Goal: Task Accomplishment & Management: Manage account settings

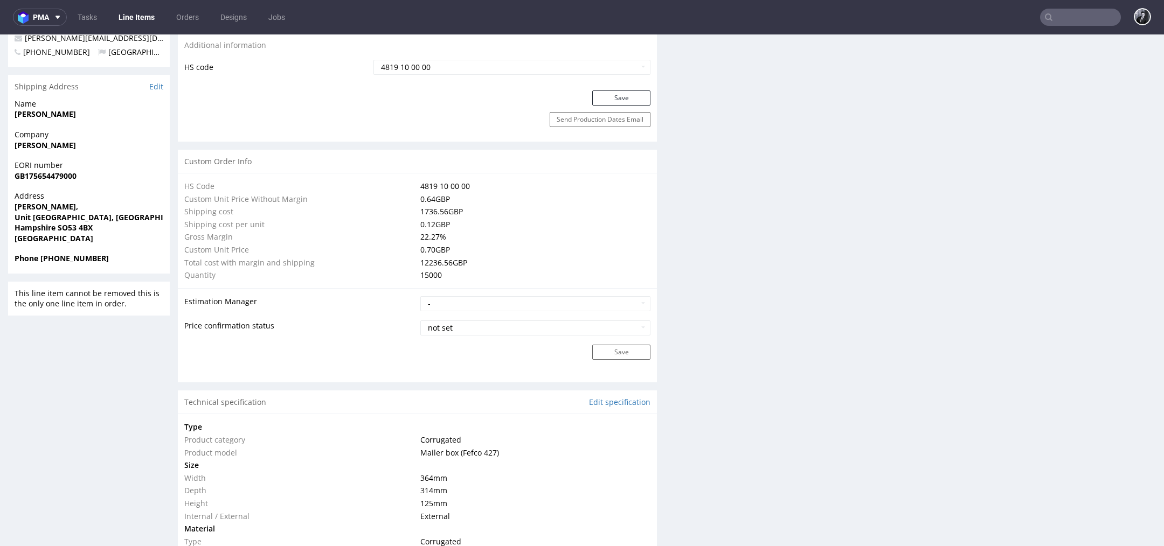
scroll to position [609, 0]
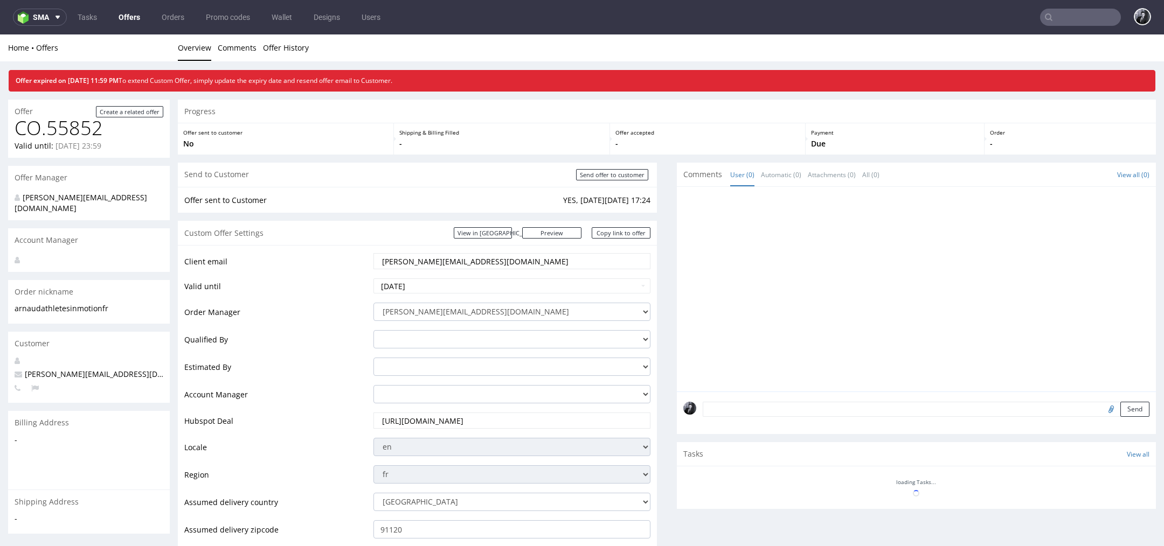
click at [134, 18] on link "Offers" at bounding box center [129, 17] width 34 height 17
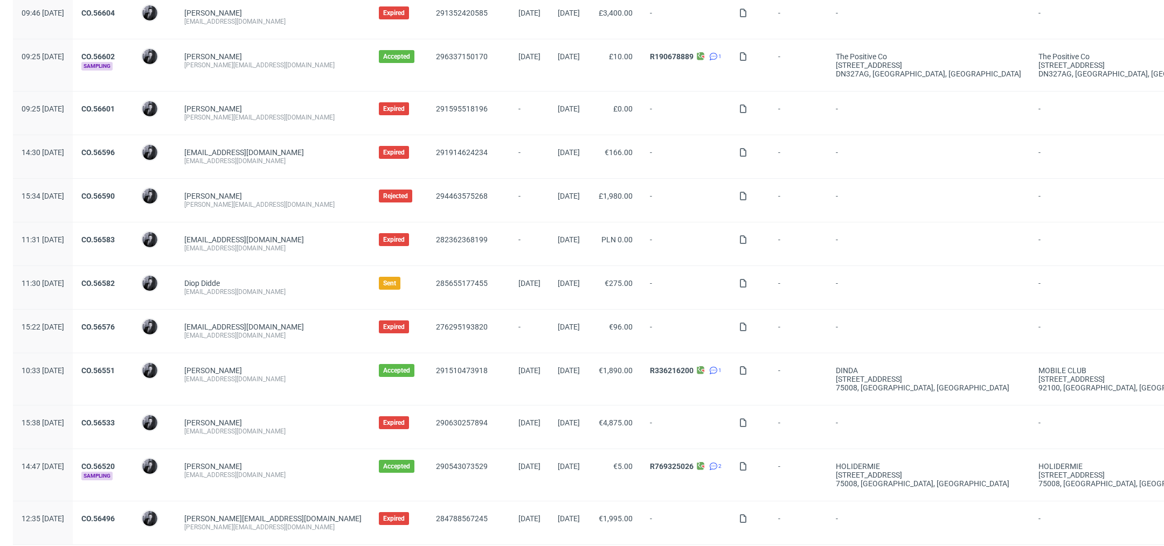
scroll to position [972, 0]
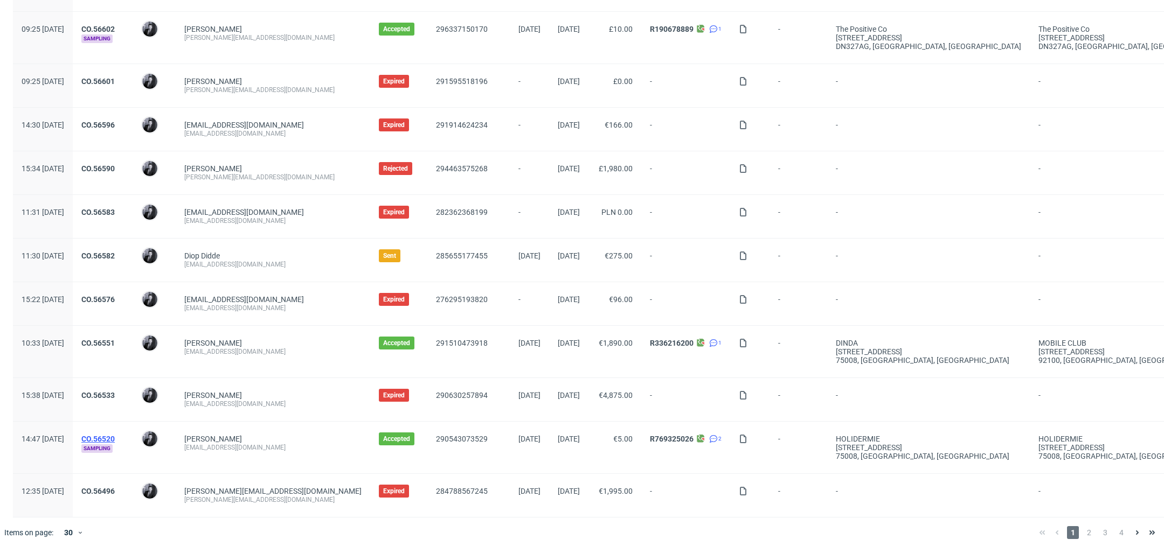
click at [115, 435] on link "CO.56520" at bounding box center [97, 439] width 33 height 9
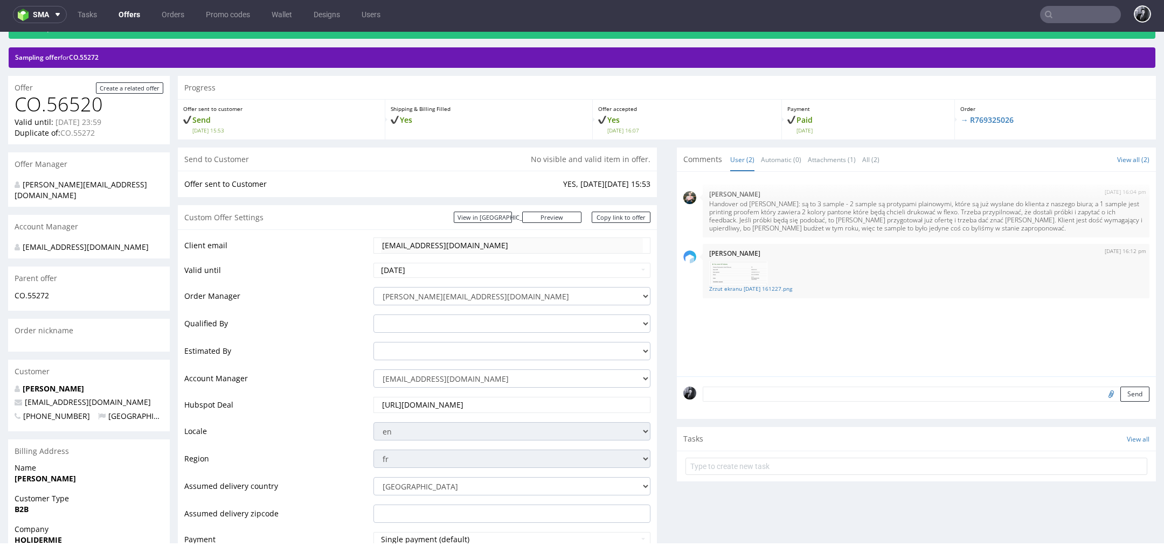
scroll to position [51, 0]
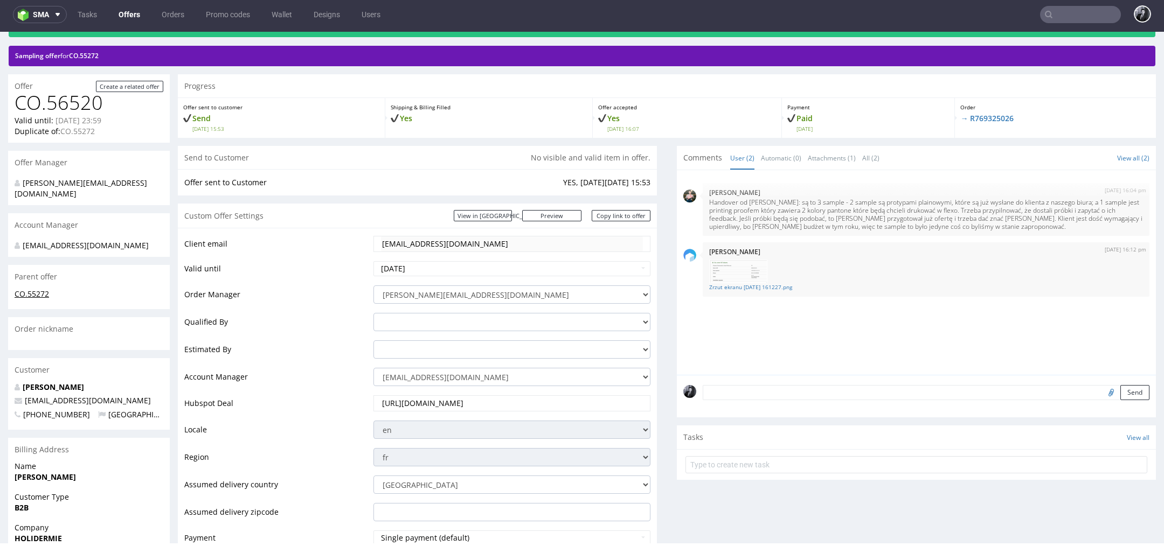
click at [29, 295] on link "CO.55272" at bounding box center [32, 294] width 34 height 10
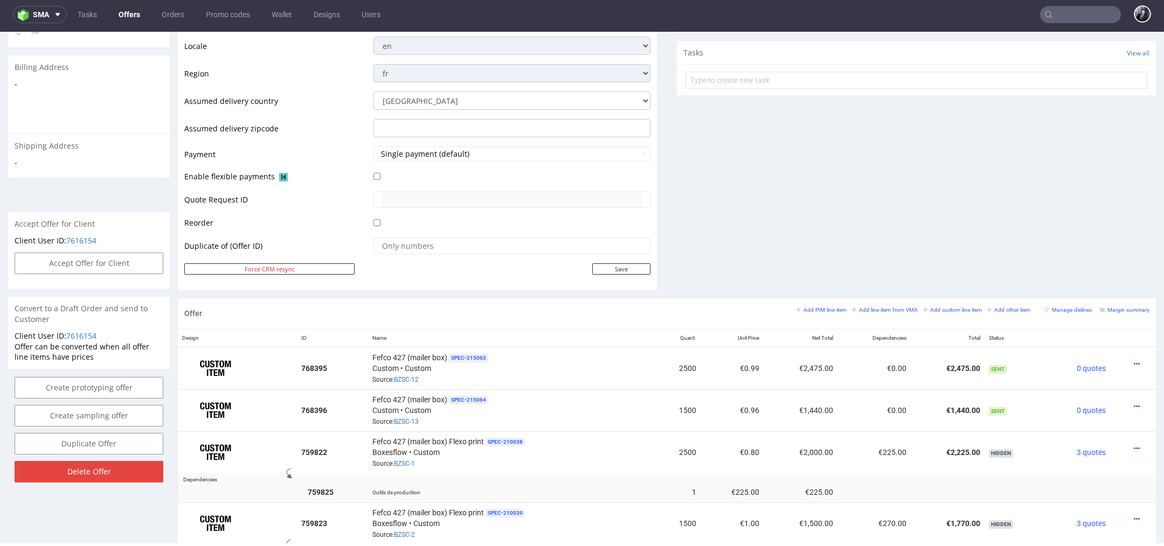
scroll to position [377, 0]
click at [375, 177] on input "checkbox" at bounding box center [376, 176] width 7 height 7
checkbox input "true"
click at [441, 149] on button "Single payment (default)" at bounding box center [511, 154] width 277 height 15
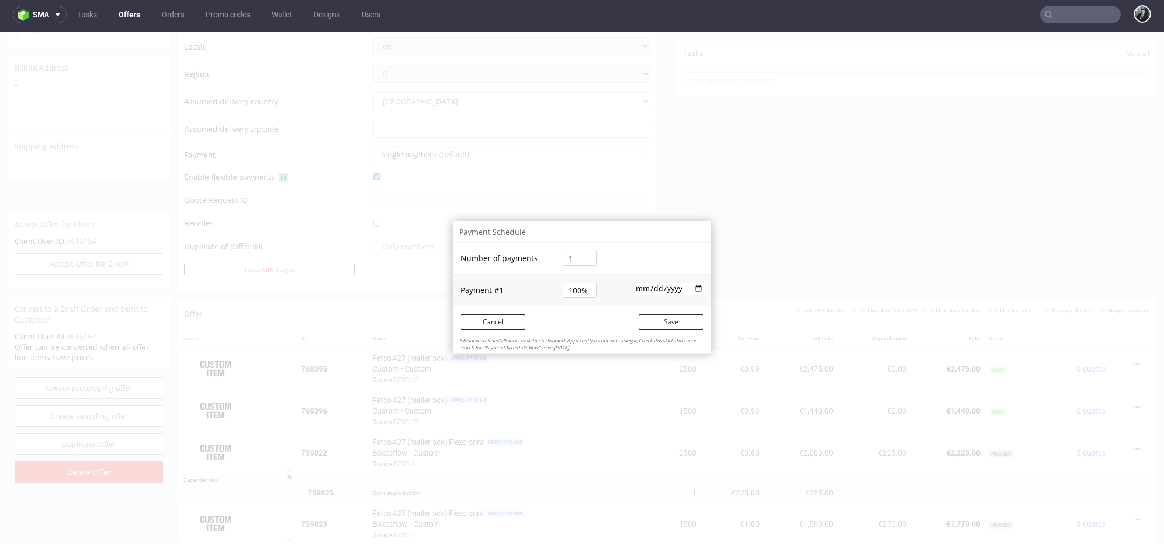
click at [580, 260] on input "1" at bounding box center [579, 258] width 34 height 15
type input "2"
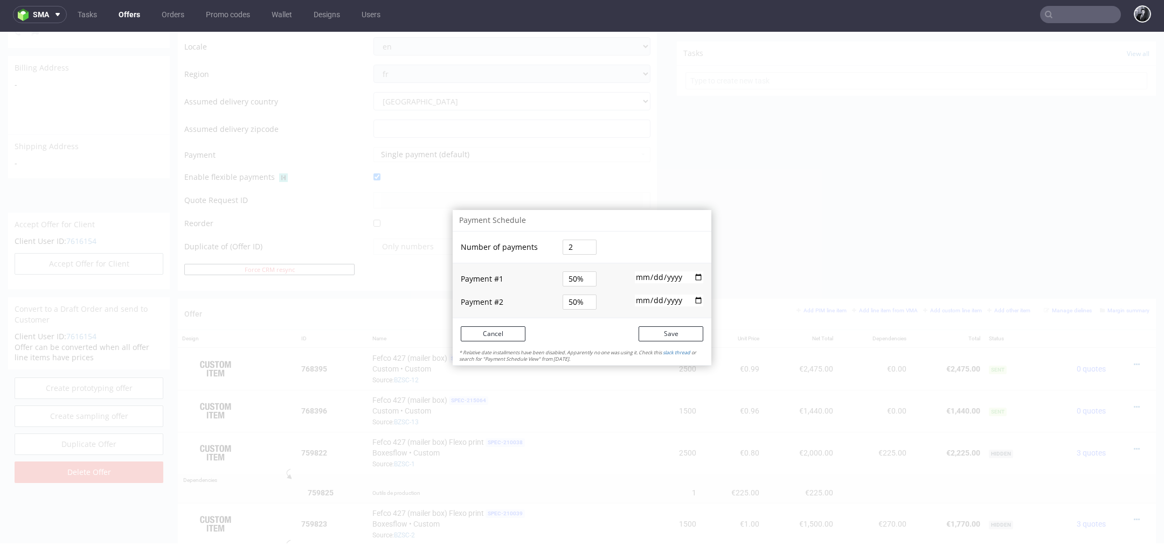
click at [570, 293] on tbody "Number of payments 2 Payment # 1 50% 2025-09-23 Payment # 2 50%" at bounding box center [582, 275] width 259 height 86
type input "5%"
type input "%"
type input "3%"
type input "30%"
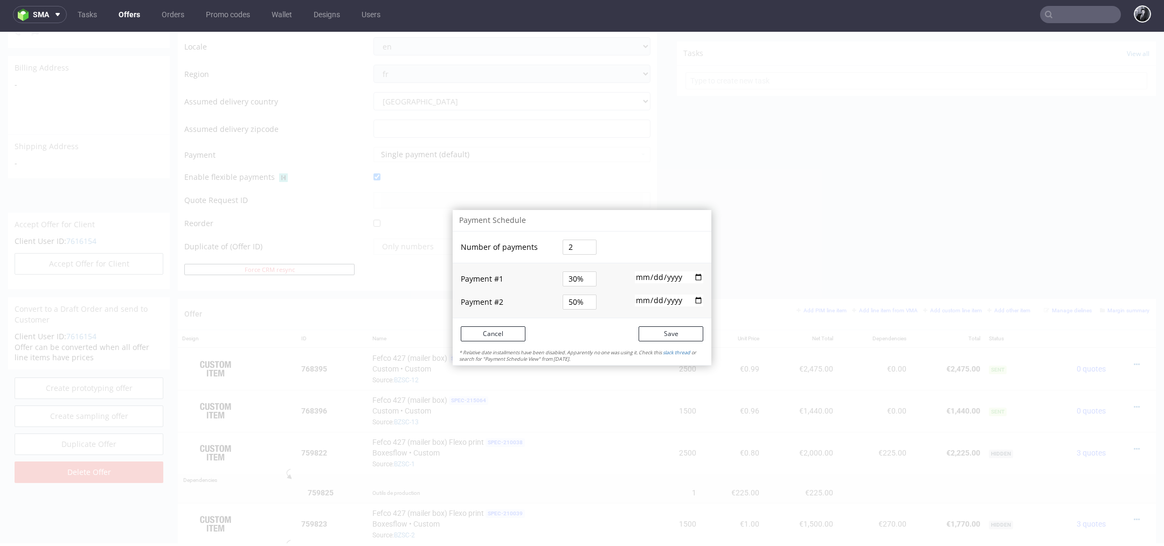
type input "30%"
type input "70%"
click at [690, 277] on input "2025-09-23" at bounding box center [669, 278] width 68 height 12
click at [691, 298] on input "date" at bounding box center [669, 301] width 68 height 12
click at [693, 301] on input "date" at bounding box center [669, 301] width 68 height 12
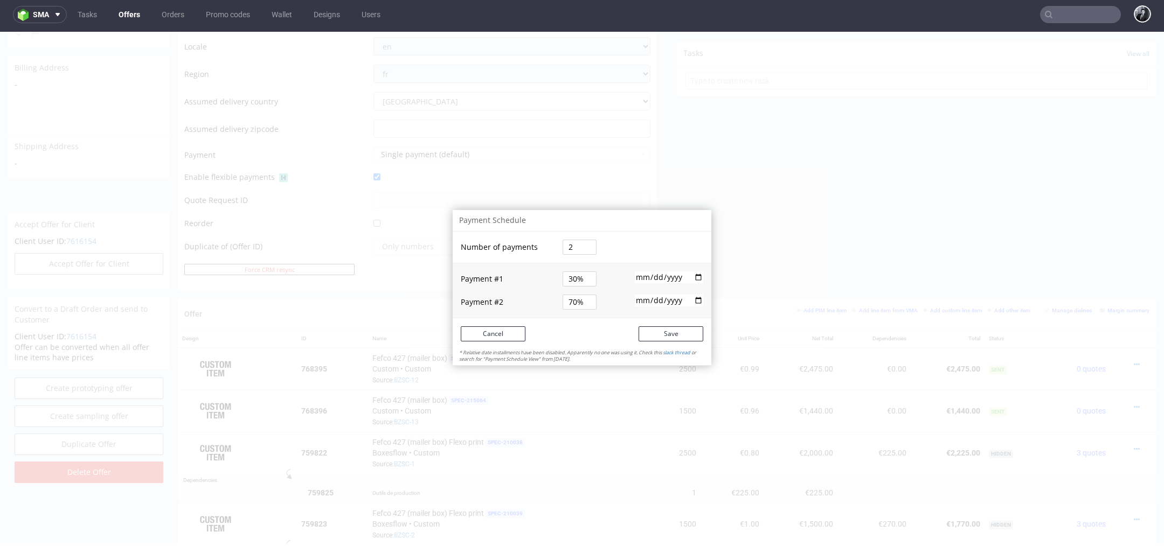
type input "2025-10-31"
click at [587, 334] on td "Save" at bounding box center [646, 333] width 129 height 31
click at [675, 335] on button "Save" at bounding box center [670, 334] width 65 height 15
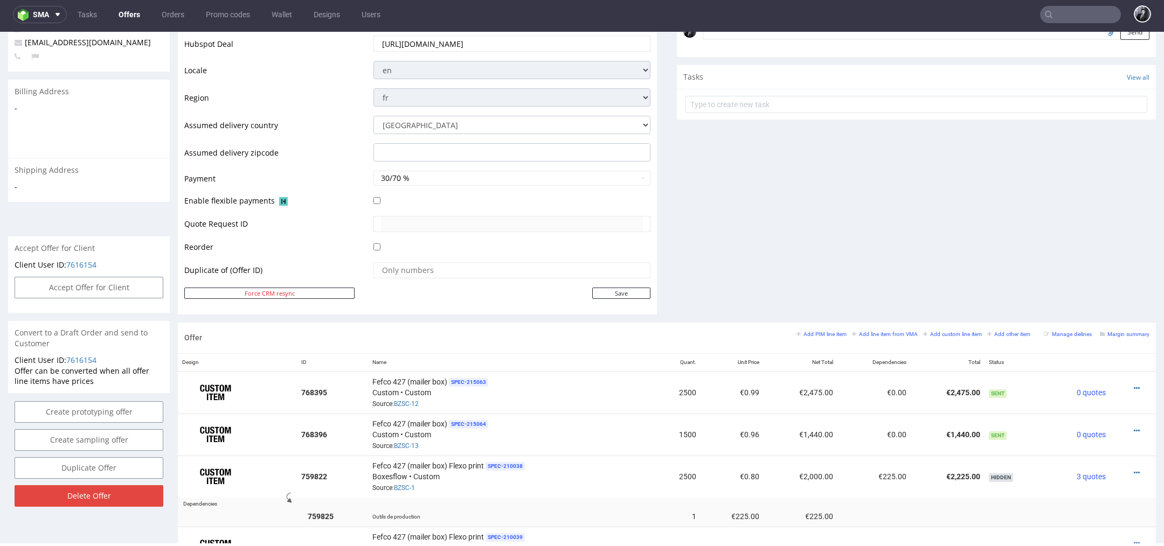
scroll to position [487, 0]
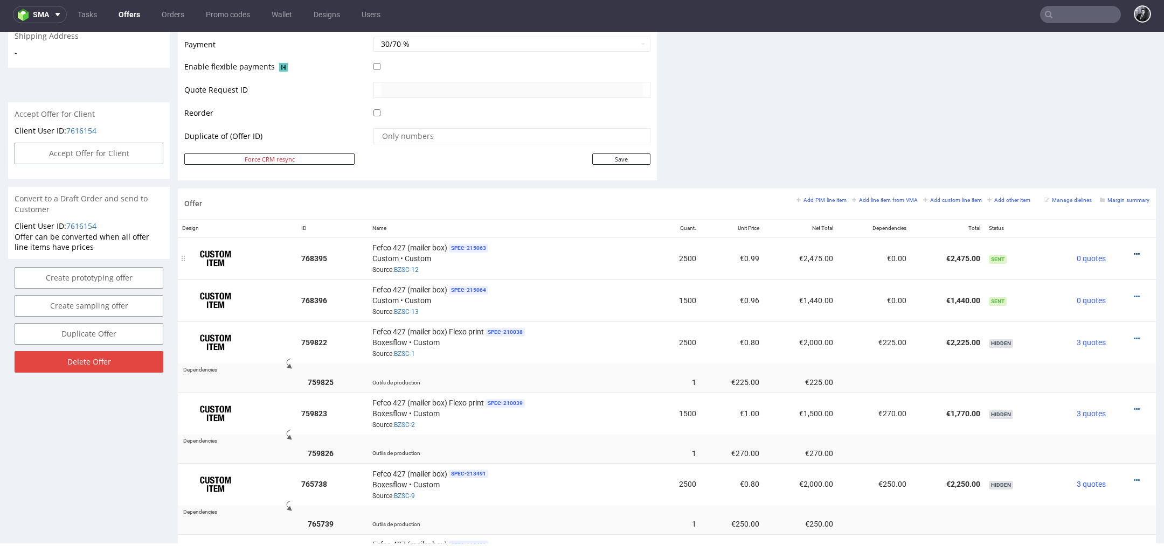
click at [1134, 254] on icon at bounding box center [1137, 255] width 6 height 8
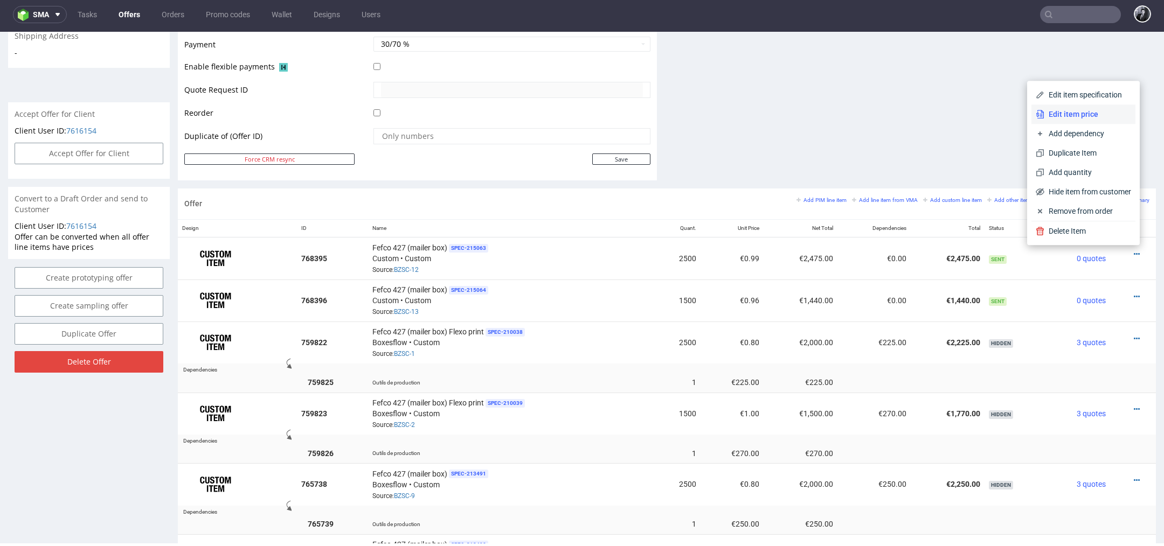
click at [1085, 119] on span "Edit item price" at bounding box center [1087, 114] width 87 height 11
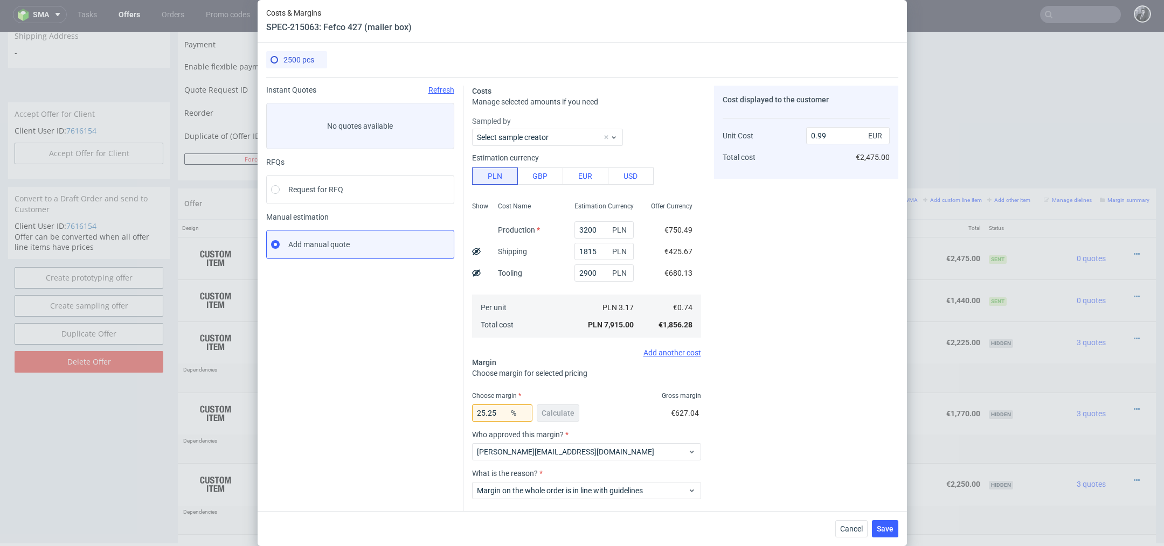
scroll to position [54, 0]
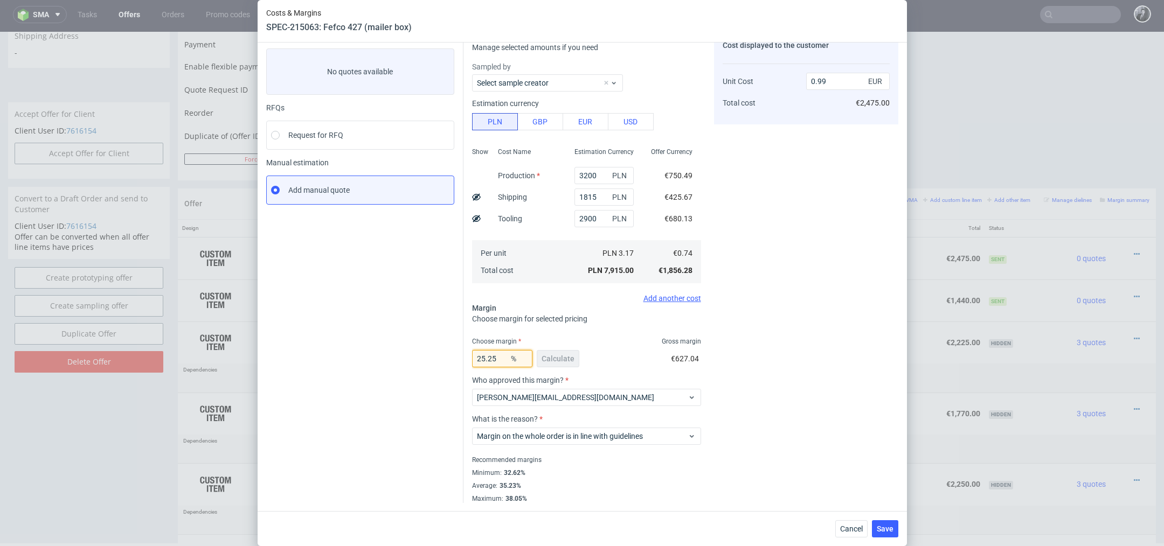
drag, startPoint x: 502, startPoint y: 360, endPoint x: 454, endPoint y: 356, distance: 48.1
click at [454, 356] on div "Instant Quotes Refresh No quotes available RFQs Request for RFQ Manual estimati…" at bounding box center [582, 263] width 632 height 481
click at [844, 525] on span "Cancel" at bounding box center [851, 529] width 23 height 8
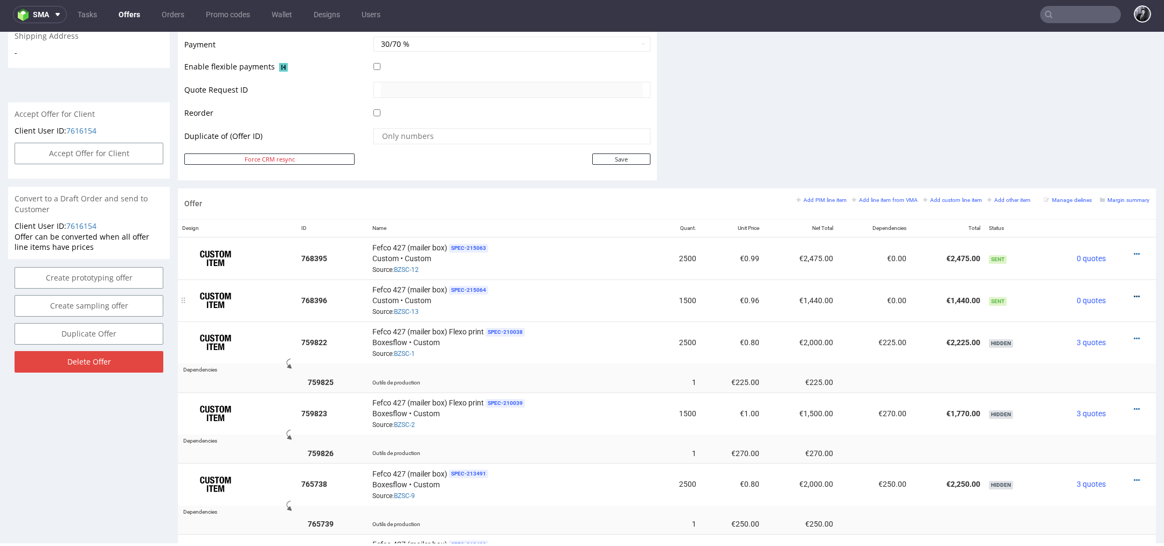
click at [1134, 293] on link at bounding box center [1137, 297] width 6 height 9
click at [1075, 178] on span "Edit item price" at bounding box center [1087, 175] width 87 height 11
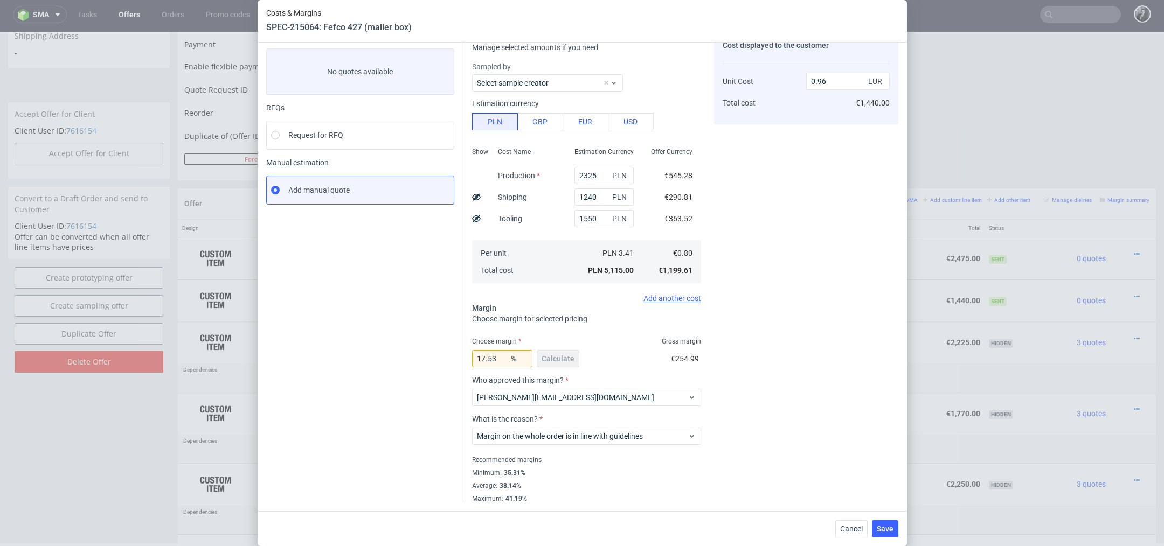
scroll to position [0, 0]
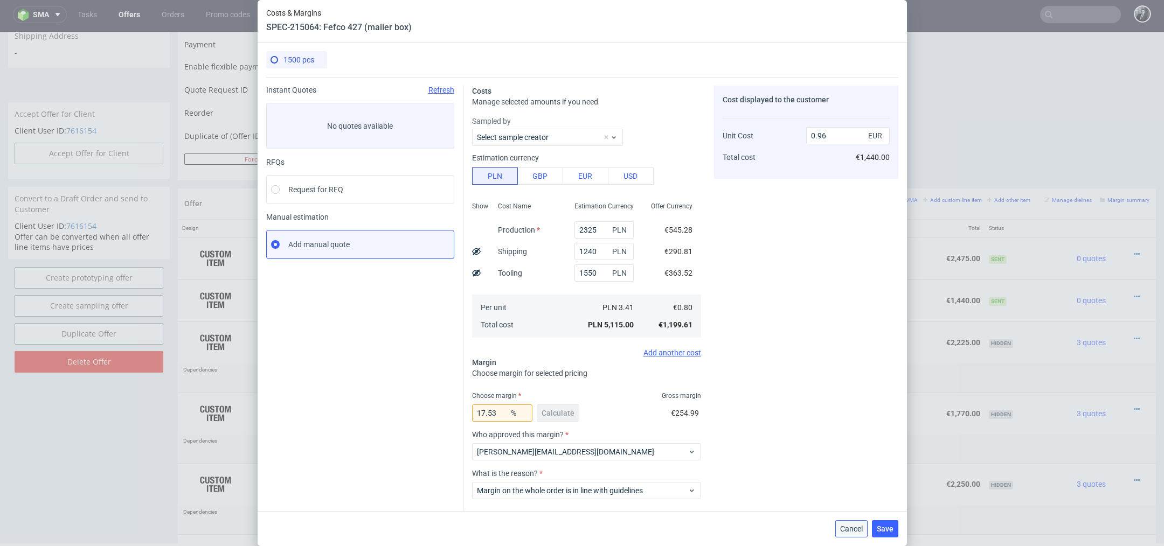
click at [854, 531] on span "Cancel" at bounding box center [851, 529] width 23 height 8
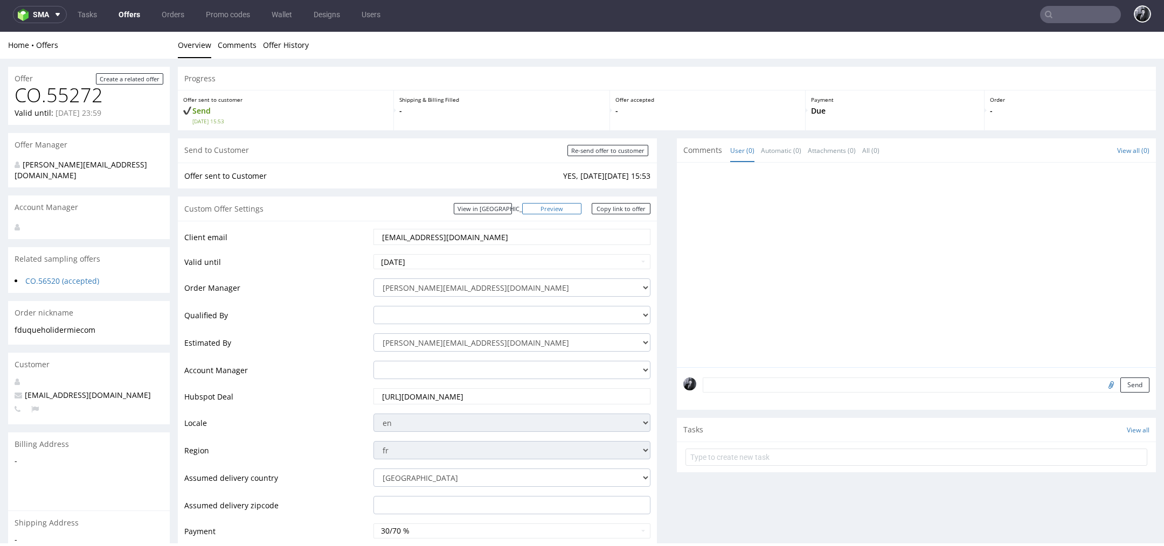
click at [566, 205] on link "Preview" at bounding box center [551, 208] width 59 height 11
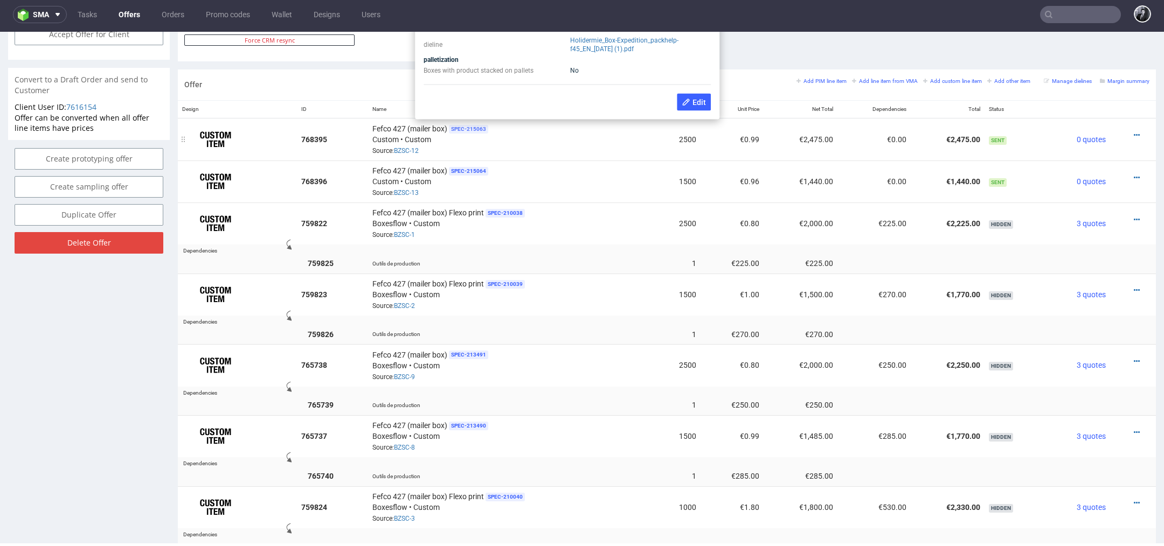
scroll to position [576, 0]
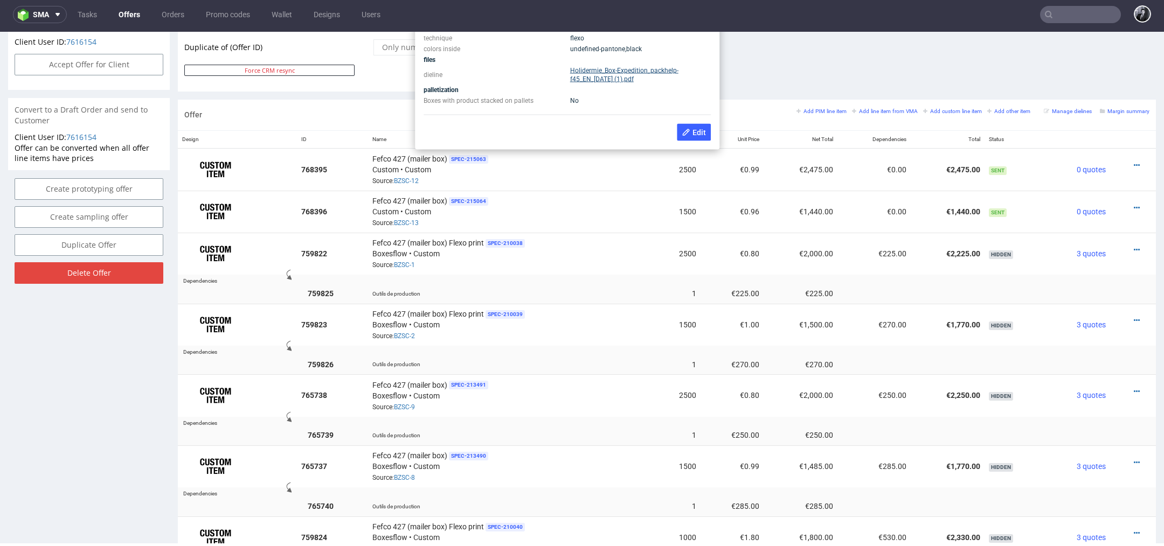
click at [616, 78] on link "Holidermie_Box-Expedition_packhelp-f45_EN_02-07-2019 (1).pdf" at bounding box center [624, 75] width 108 height 16
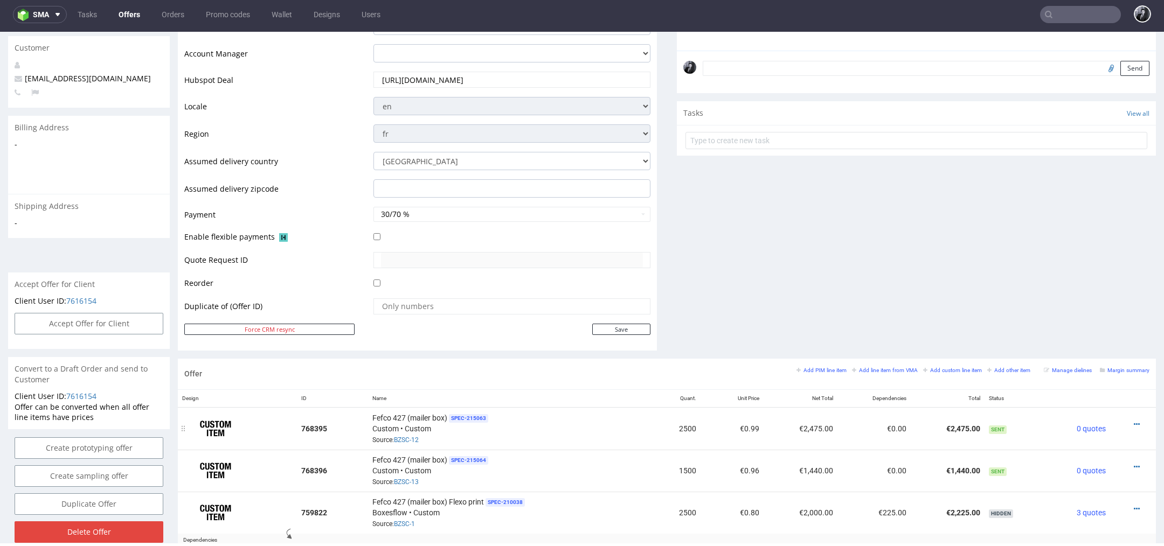
scroll to position [0, 0]
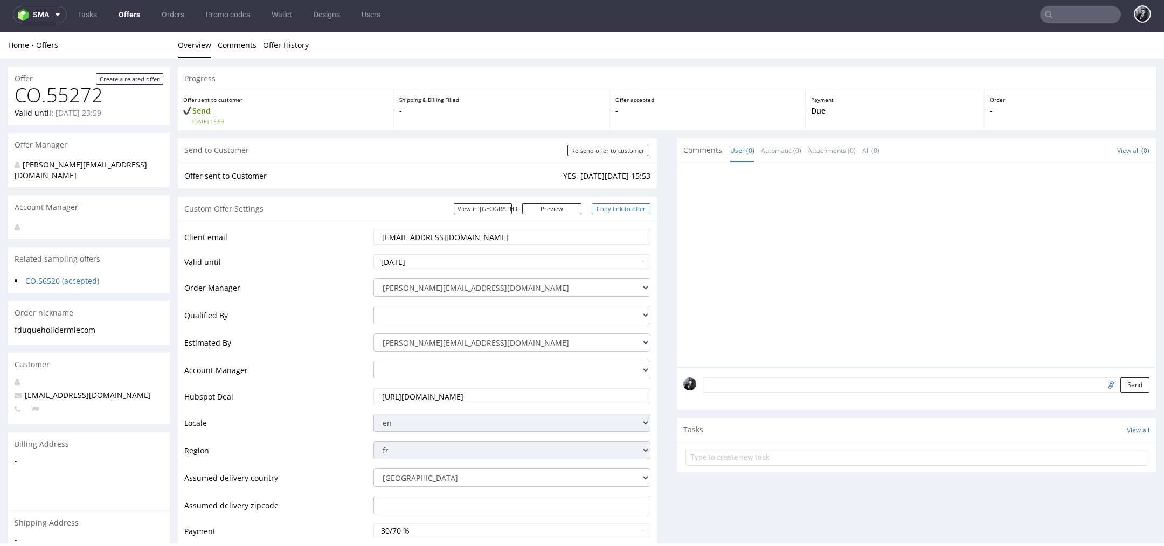
click at [608, 210] on link "Copy link to offer" at bounding box center [621, 208] width 59 height 11
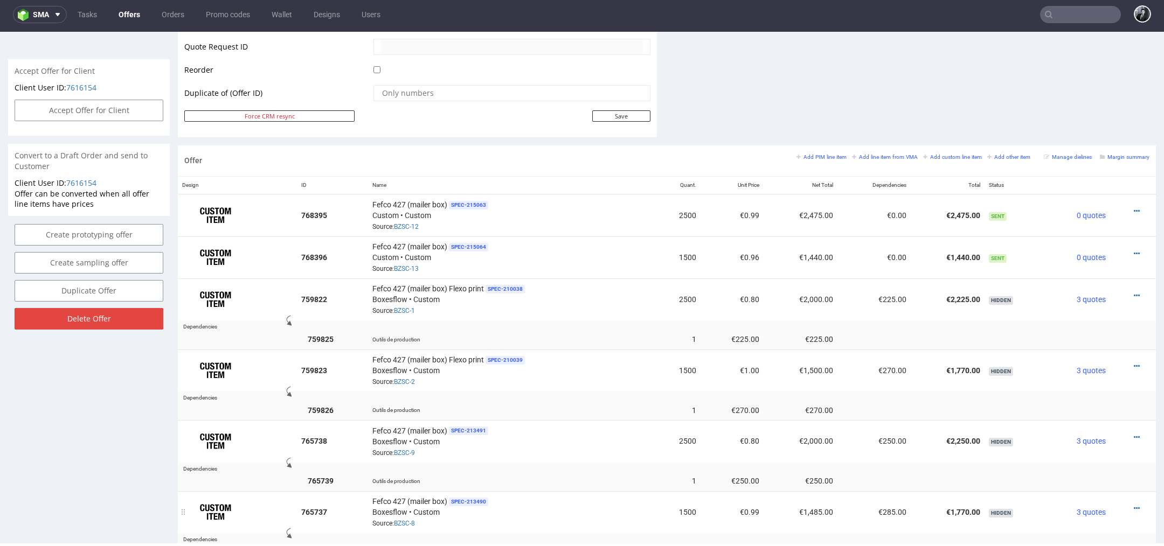
scroll to position [508, 0]
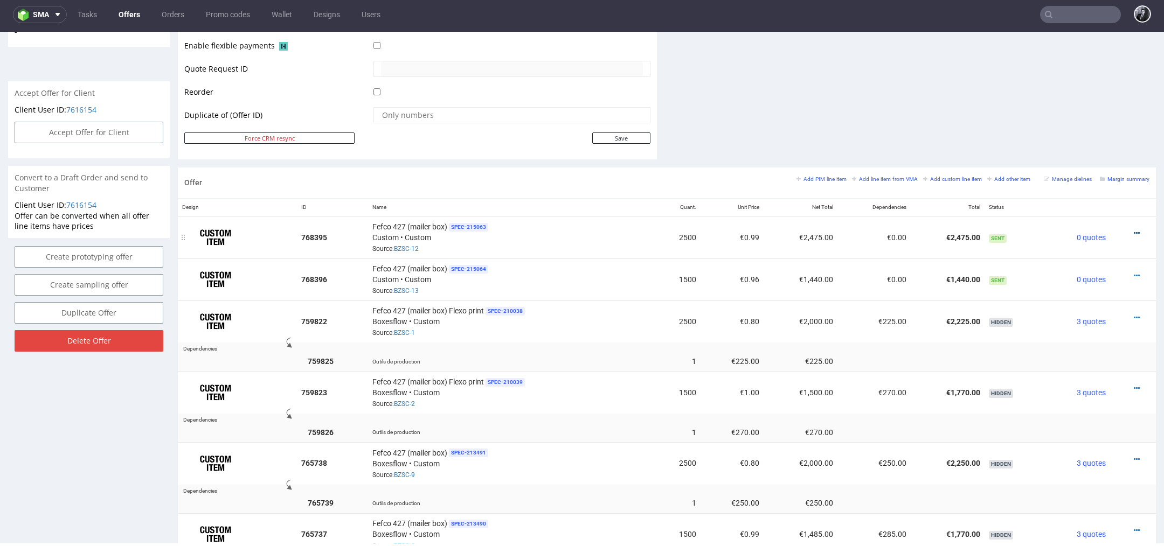
click at [1134, 231] on icon at bounding box center [1137, 234] width 6 height 8
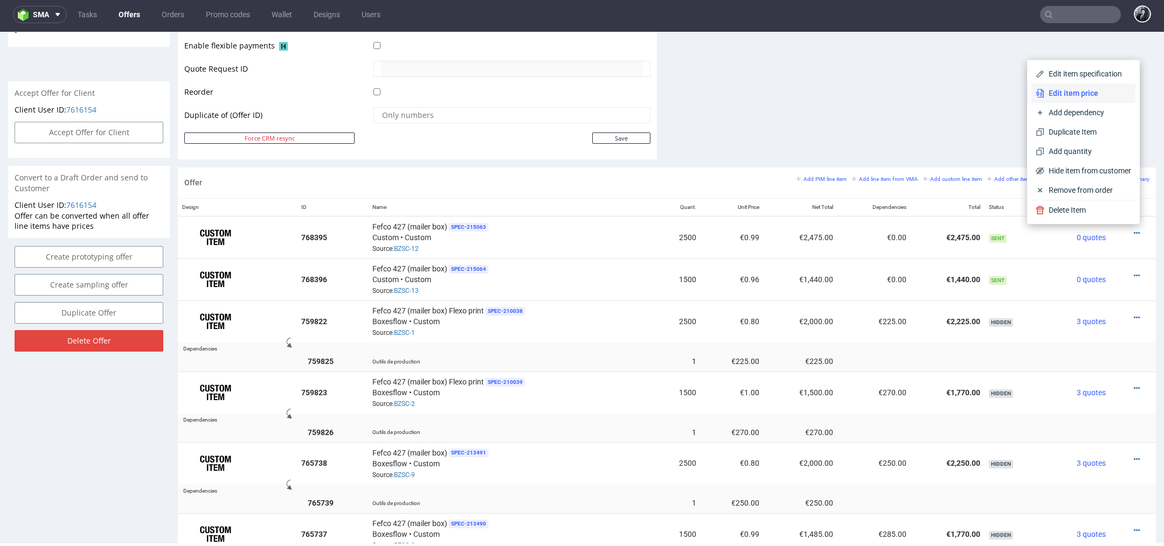
click at [1078, 93] on span "Edit item price" at bounding box center [1087, 93] width 87 height 11
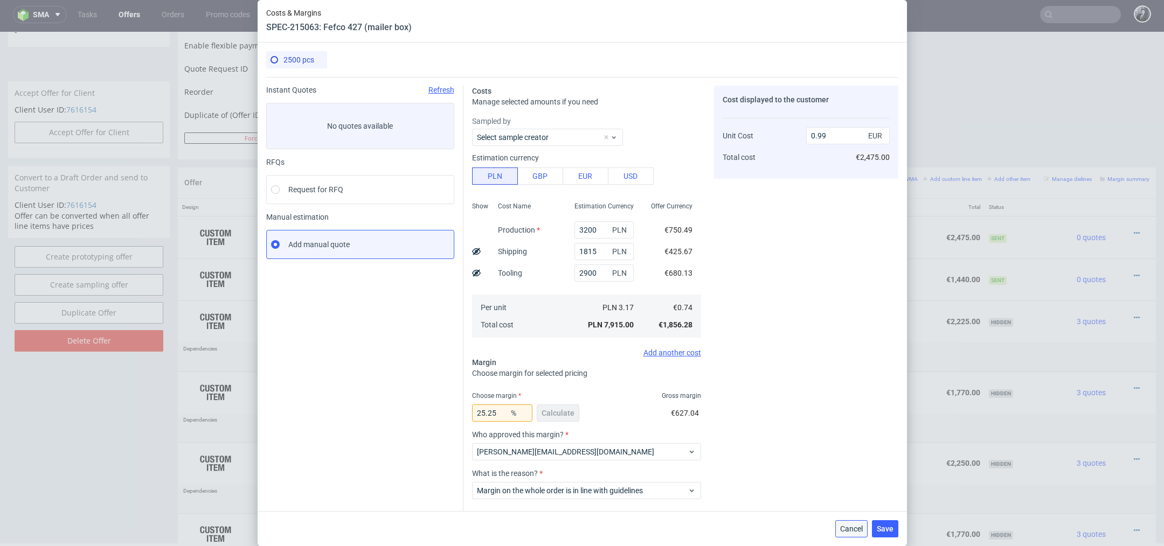
click at [845, 528] on span "Cancel" at bounding box center [851, 529] width 23 height 8
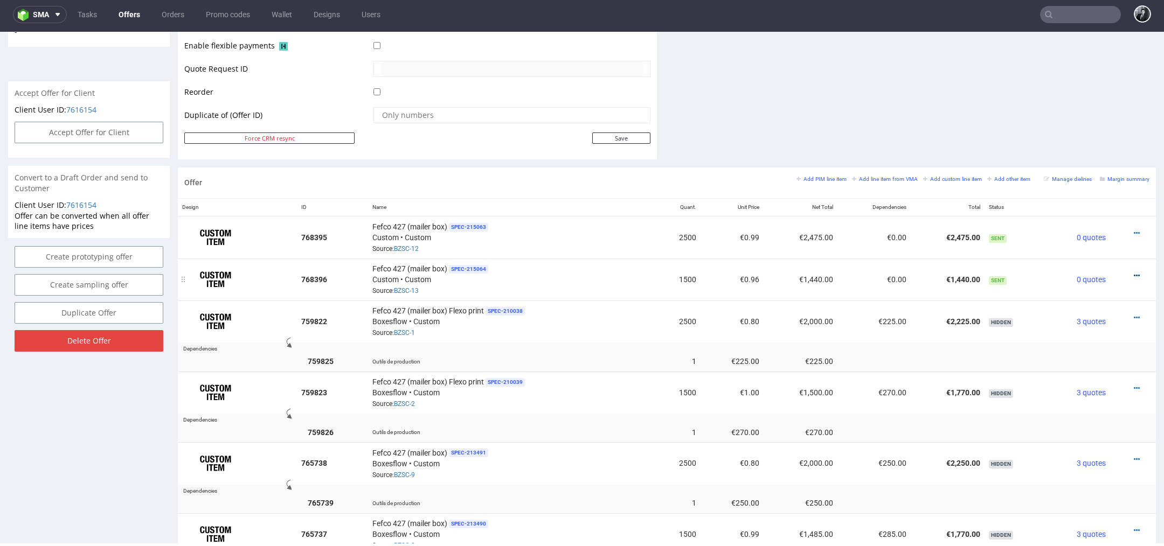
click at [1134, 272] on icon at bounding box center [1137, 276] width 6 height 8
click at [1071, 158] on span "Edit item price" at bounding box center [1087, 154] width 87 height 11
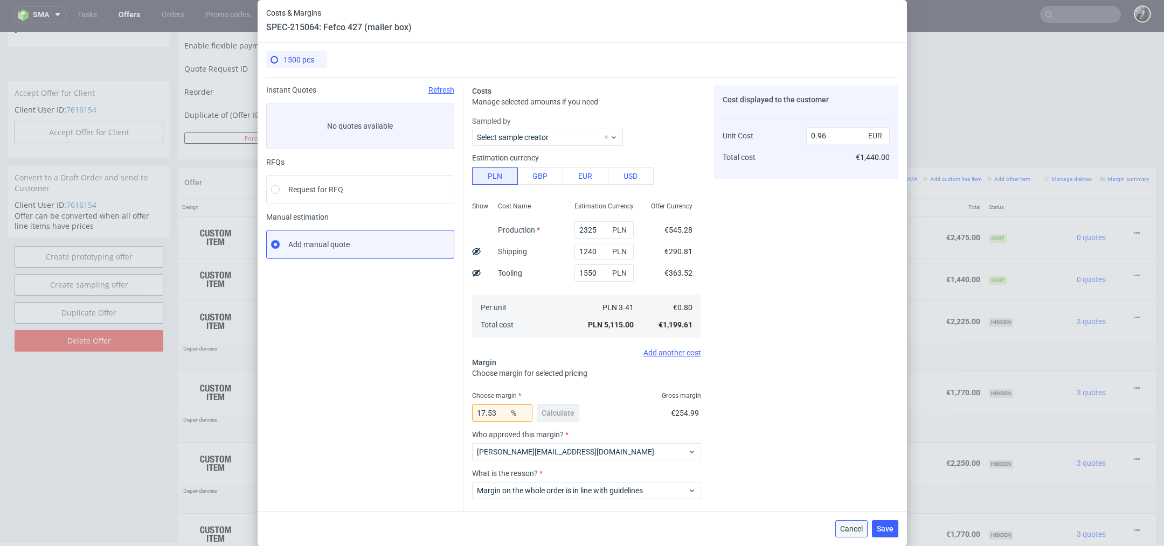
click at [856, 529] on span "Cancel" at bounding box center [851, 529] width 23 height 8
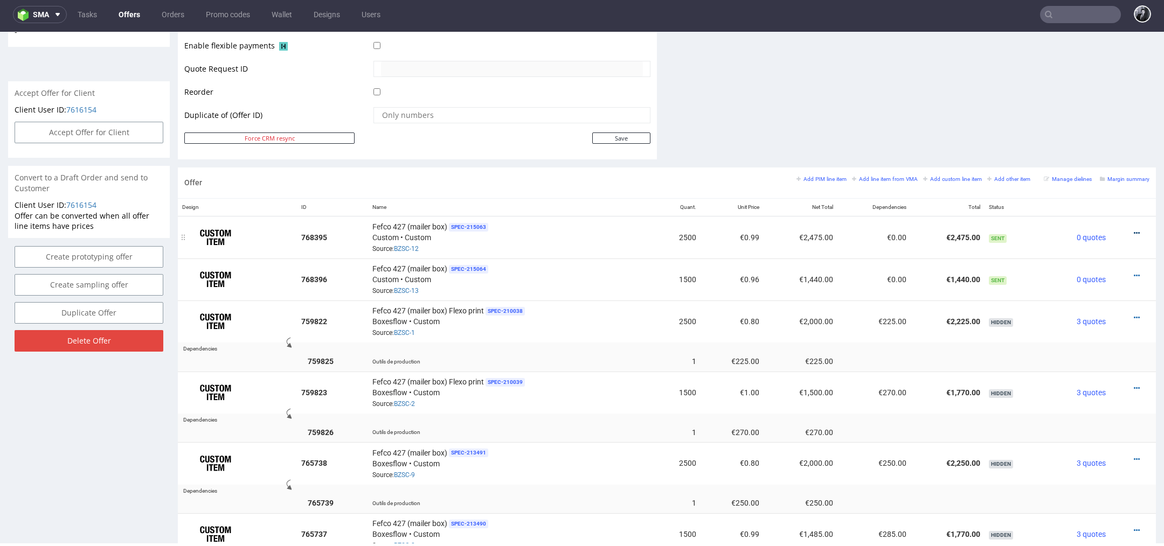
click at [1134, 231] on icon at bounding box center [1137, 234] width 6 height 8
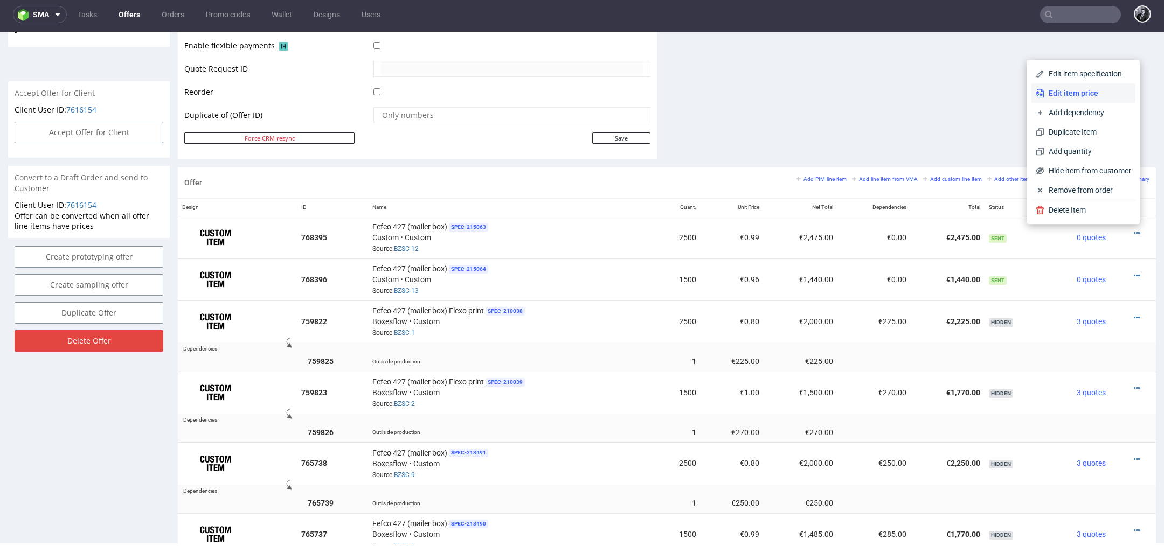
click at [1061, 96] on span "Edit item price" at bounding box center [1087, 93] width 87 height 11
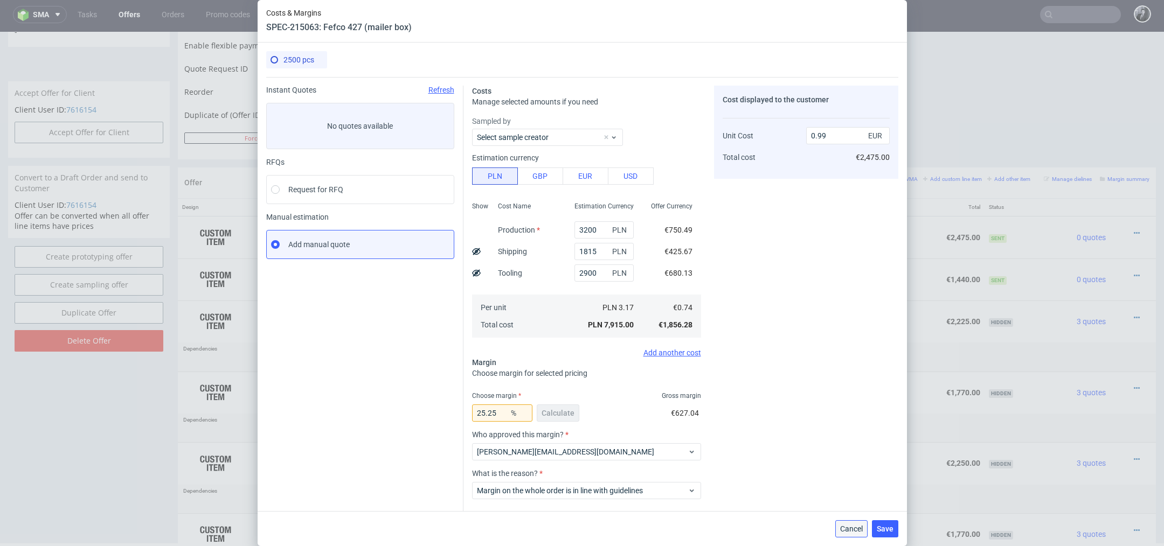
click at [843, 527] on span "Cancel" at bounding box center [851, 529] width 23 height 8
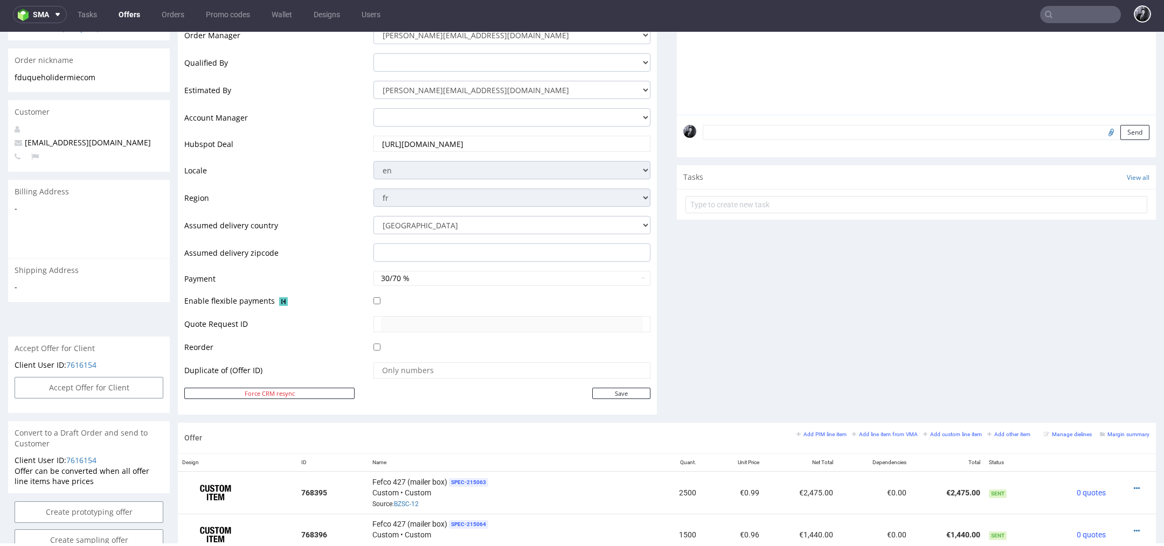
scroll to position [0, 0]
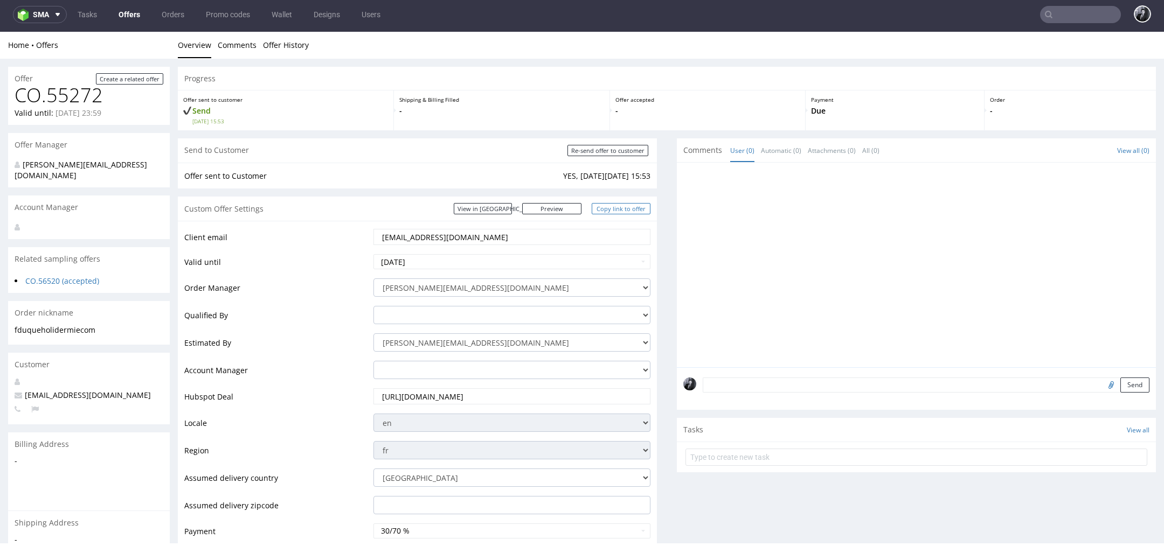
click at [606, 209] on link "Copy link to offer" at bounding box center [621, 208] width 59 height 11
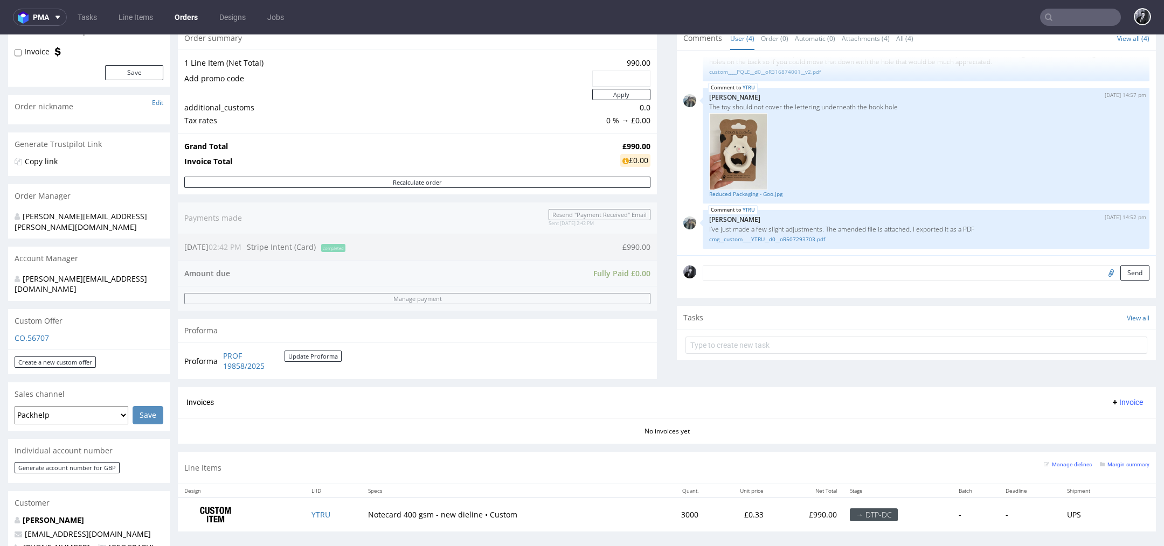
scroll to position [143, 0]
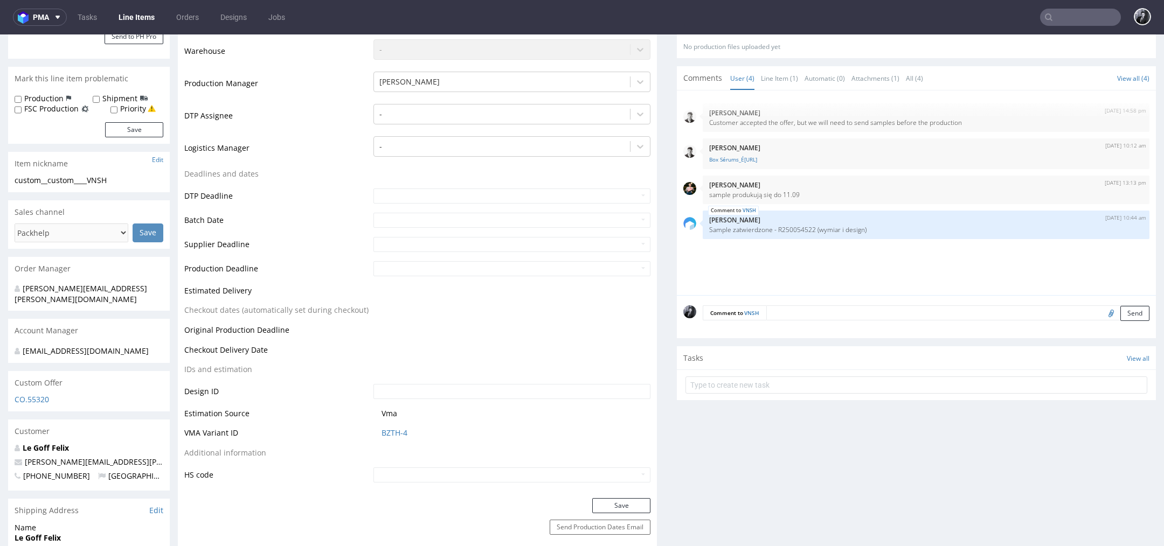
scroll to position [269, 0]
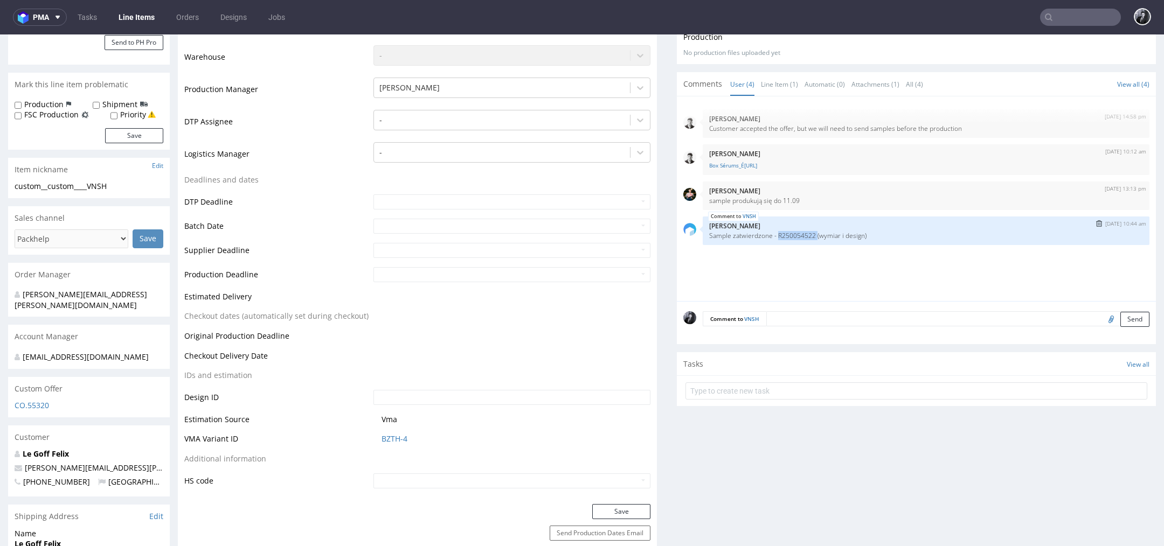
drag, startPoint x: 774, startPoint y: 234, endPoint x: 814, endPoint y: 231, distance: 40.6
click at [814, 232] on p "Sample zatwierdzone - R250054522 (wymiar i design)" at bounding box center [926, 236] width 434 height 8
click at [784, 232] on p "Sample zatwierdzone - R250054522 (wymiar i design)" at bounding box center [926, 236] width 434 height 8
drag, startPoint x: 775, startPoint y: 234, endPoint x: 814, endPoint y: 233, distance: 38.8
click at [814, 233] on p "Sample zatwierdzone - R250054522 (wymiar i design)" at bounding box center [926, 236] width 434 height 8
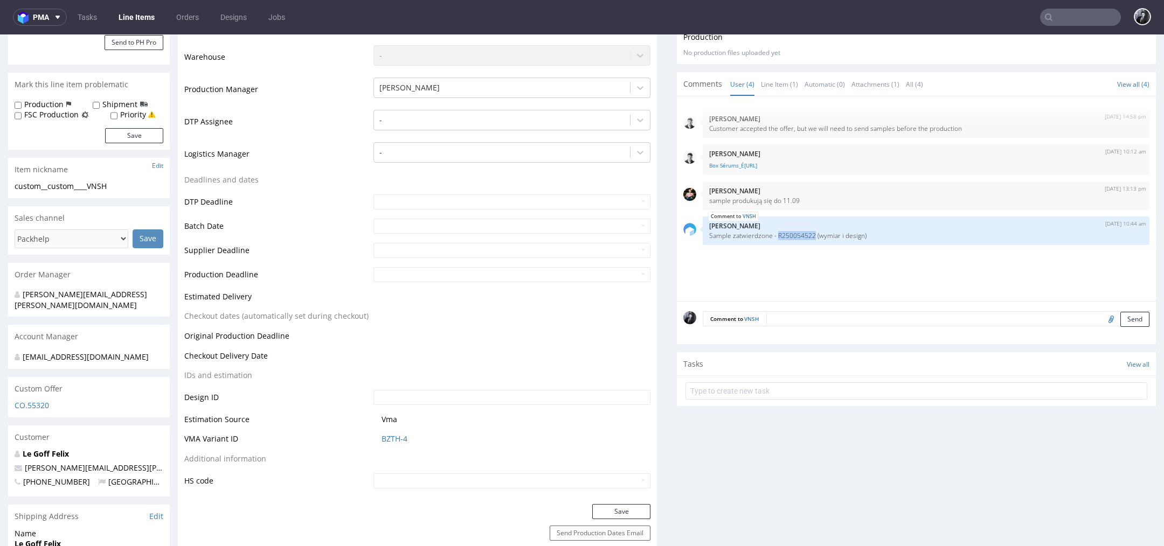
copy p "R250054522"
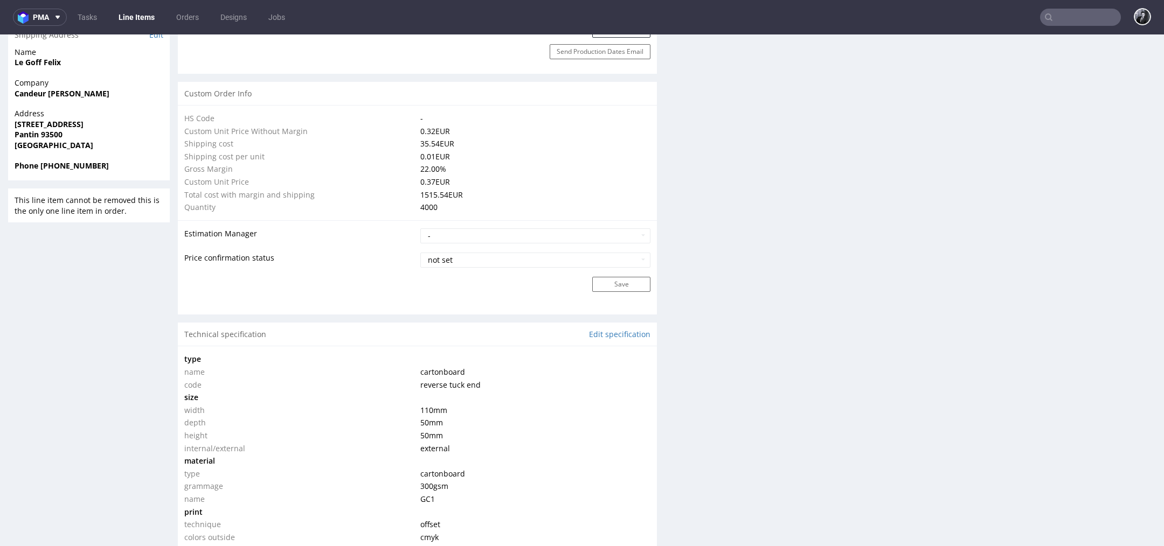
scroll to position [700, 0]
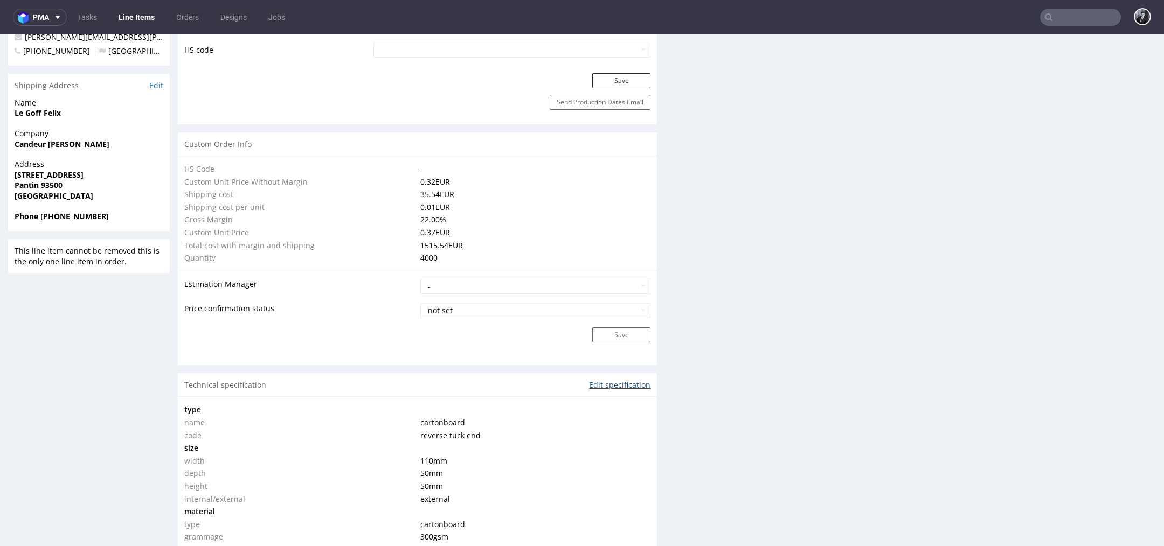
click at [625, 383] on link "Edit specification" at bounding box center [619, 385] width 61 height 11
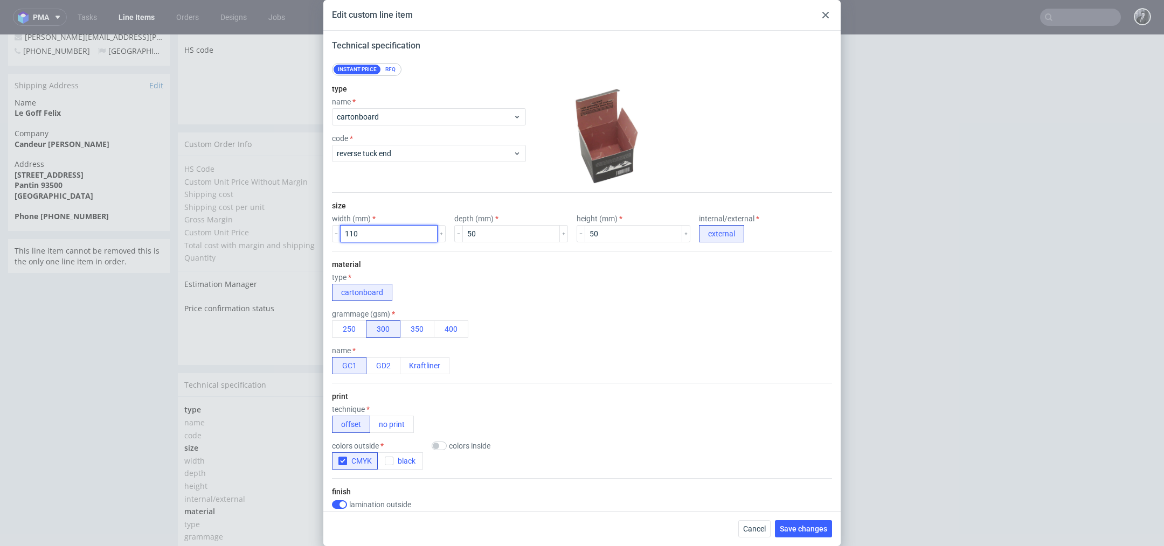
drag, startPoint x: 393, startPoint y: 234, endPoint x: 311, endPoint y: 234, distance: 82.4
click at [311, 234] on div "Edit custom line item Technical specification Instant price RFQ type name carto…" at bounding box center [582, 273] width 1164 height 546
type input "320"
click at [496, 233] on input "50" at bounding box center [511, 233] width 98 height 17
type input "5"
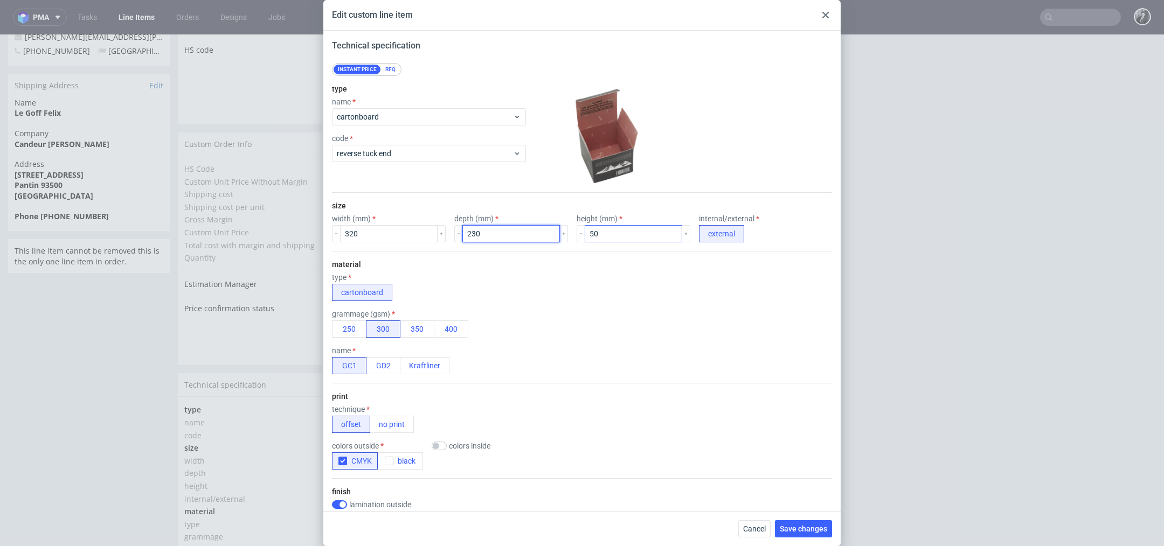
type input "230"
click at [601, 232] on input "50" at bounding box center [634, 233] width 98 height 17
drag, startPoint x: 383, startPoint y: 237, endPoint x: 291, endPoint y: 238, distance: 92.1
click at [291, 238] on div "Edit custom line item Technical specification Instant price RFQ type name carto…" at bounding box center [582, 273] width 1164 height 546
type input "52"
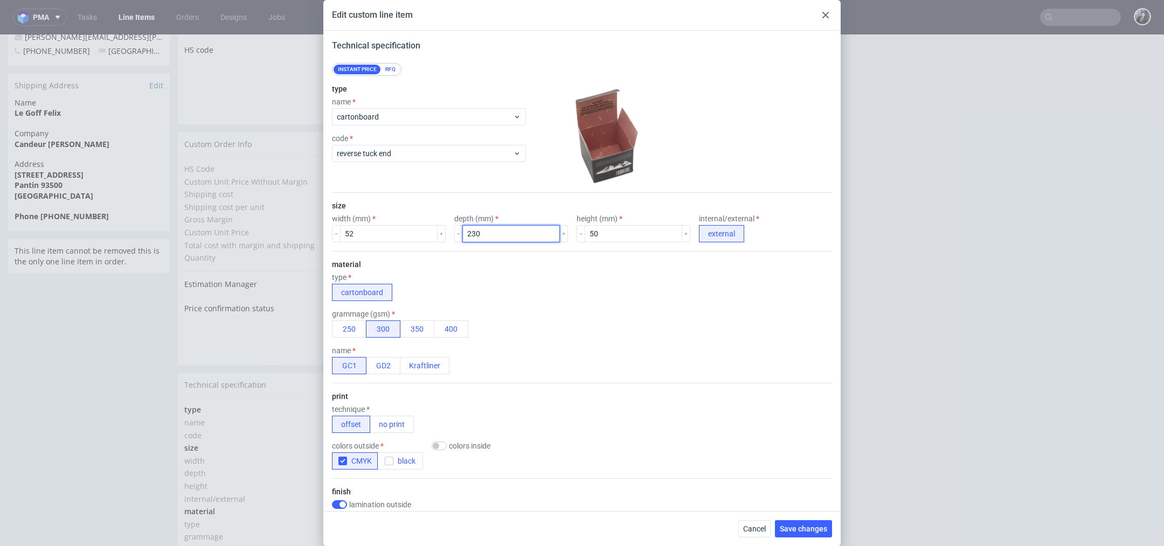
click at [490, 232] on input "230" at bounding box center [511, 233] width 98 height 17
type input "2"
type input "52"
drag, startPoint x: 609, startPoint y: 232, endPoint x: 513, endPoint y: 232, distance: 95.4
click at [513, 232] on div "width (mm) 52 depth (mm) 52 height (mm) 50 internal/external external" at bounding box center [582, 228] width 500 height 28
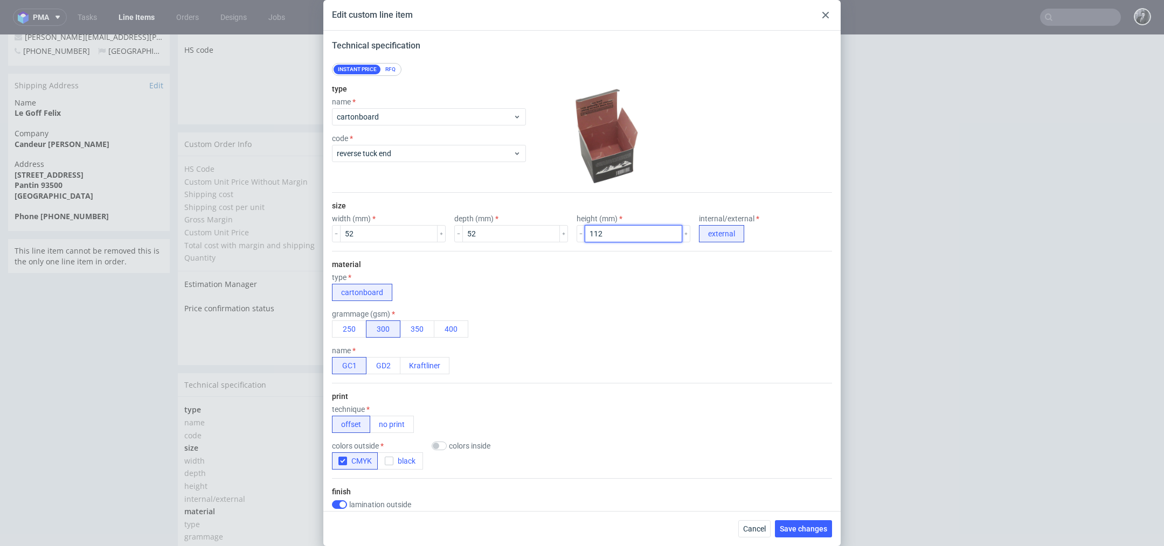
type input "112"
click at [543, 304] on div "material type cartonboard grammage (gsm) 250 300 350 400 name GC1 GD2 Kraftliner" at bounding box center [582, 317] width 500 height 132
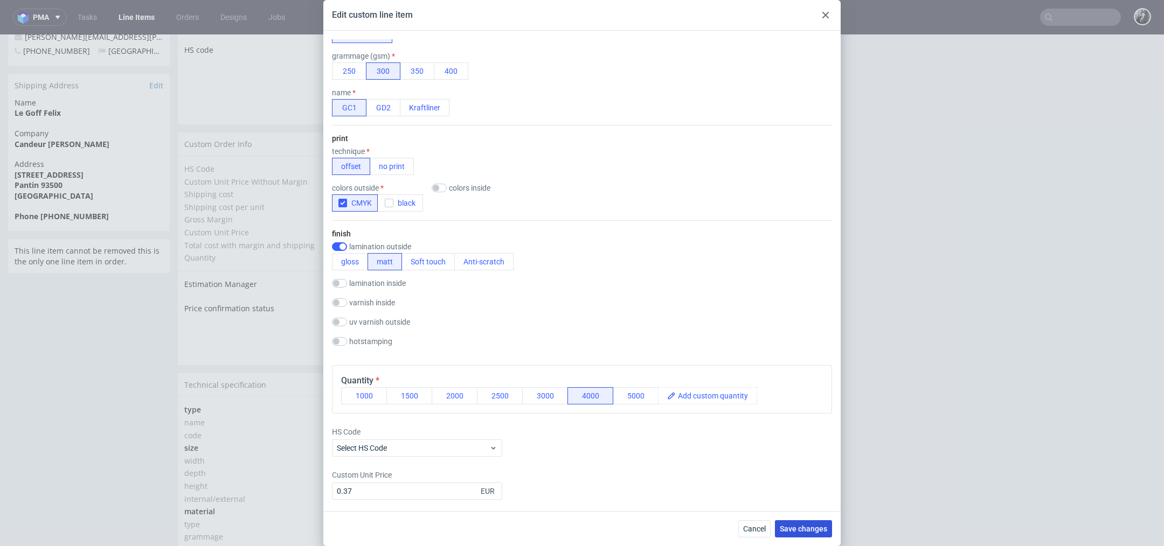
click at [803, 527] on span "Save changes" at bounding box center [803, 529] width 47 height 8
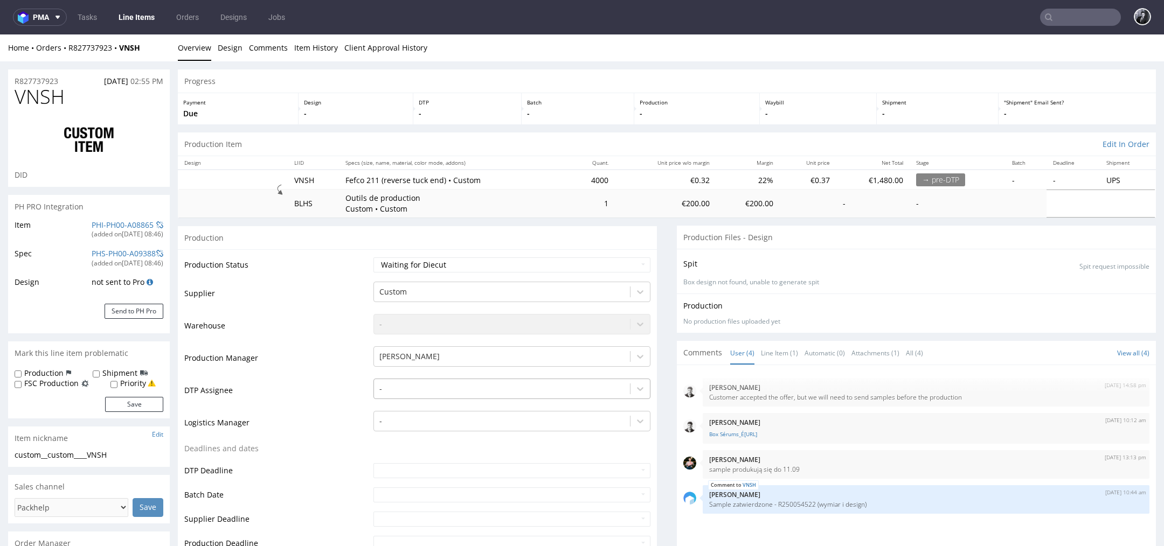
scroll to position [165, 0]
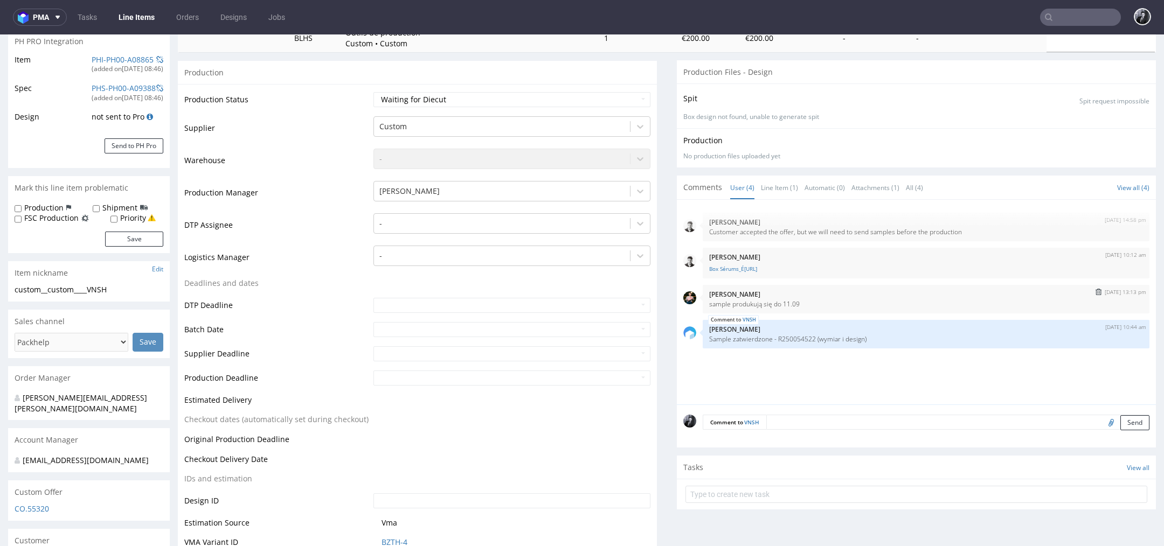
drag, startPoint x: 754, startPoint y: 303, endPoint x: 808, endPoint y: 303, distance: 53.9
click at [808, 303] on p "sample produkują się do 11.09" at bounding box center [926, 304] width 434 height 8
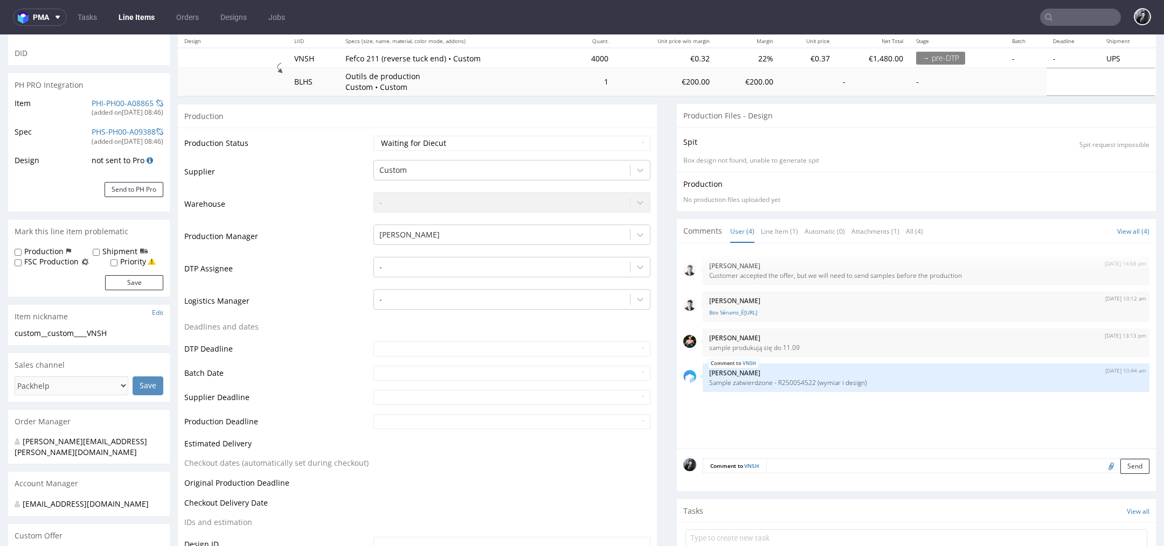
scroll to position [0, 0]
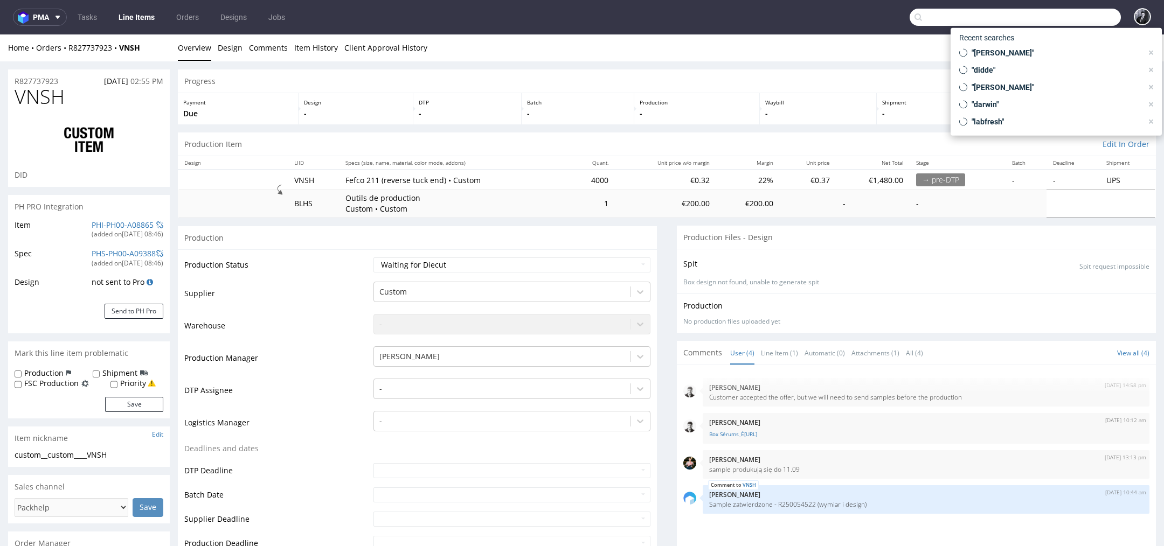
click at [1052, 22] on input "text" at bounding box center [1014, 17] width 211 height 17
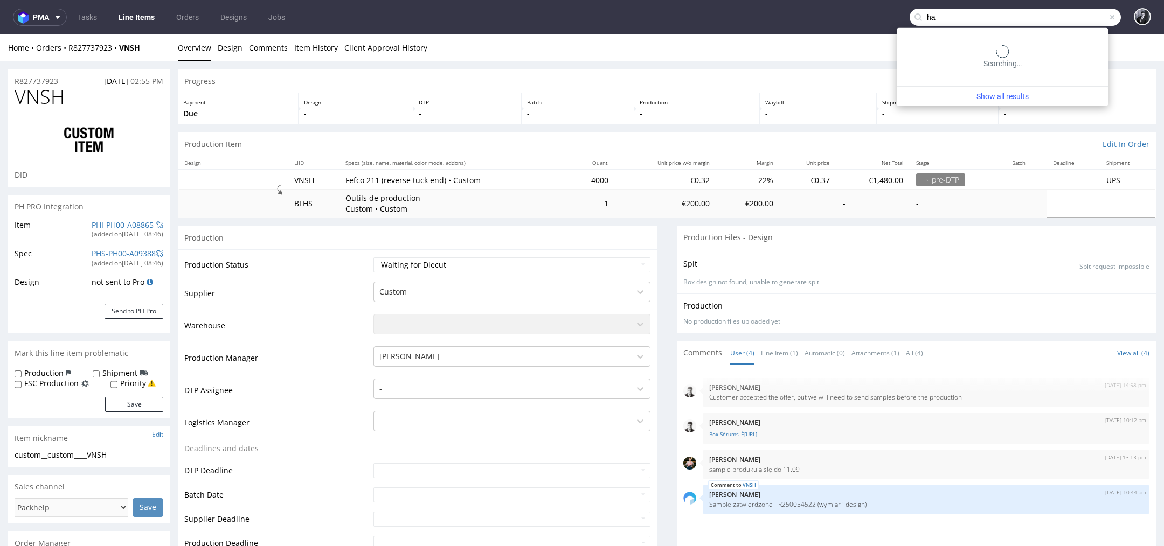
type input "h"
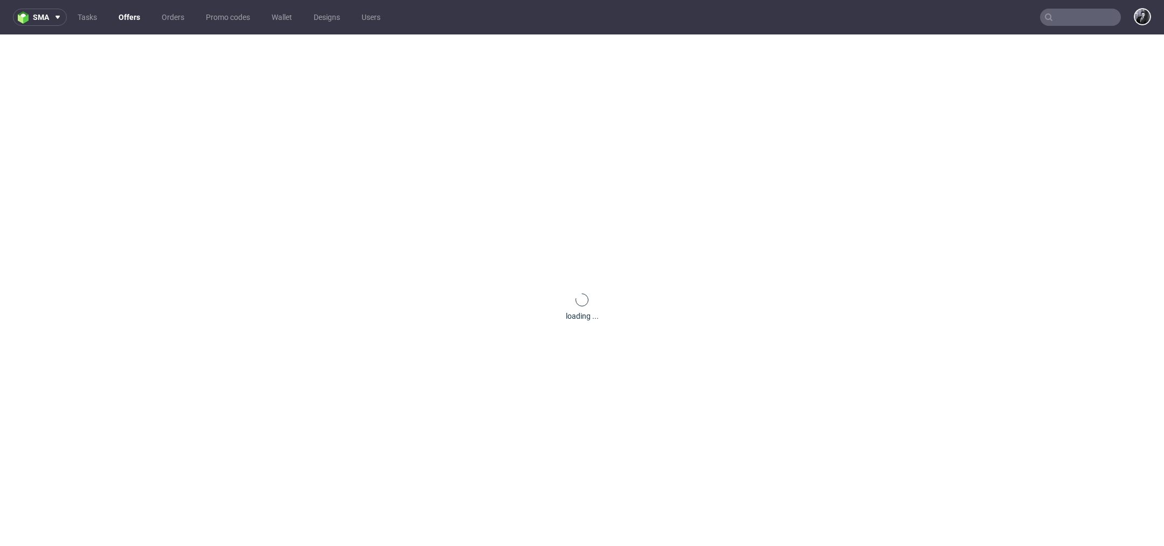
click at [131, 20] on link "Offers" at bounding box center [129, 17] width 34 height 17
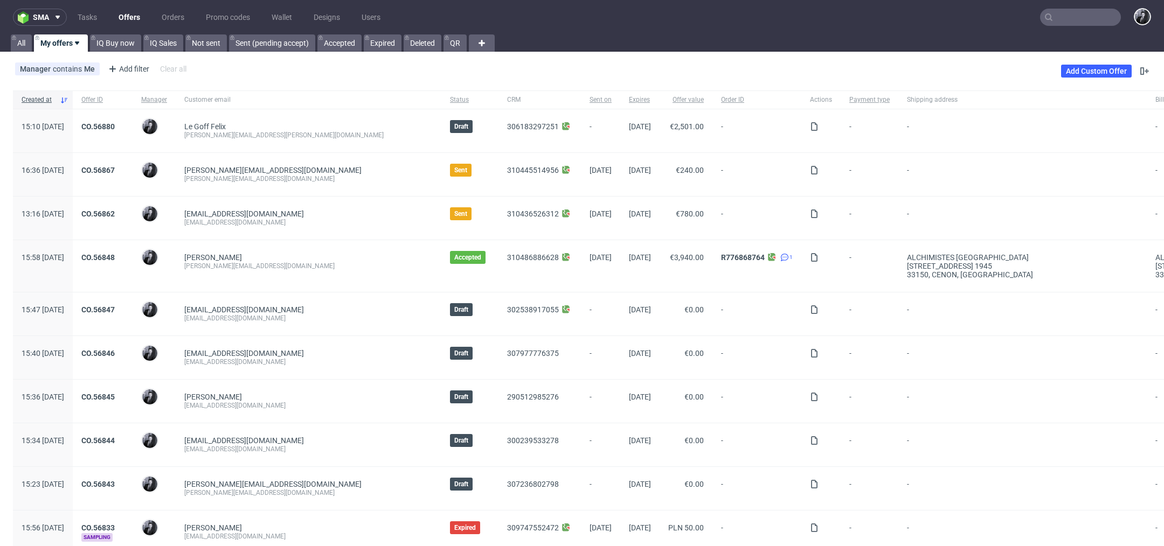
click at [771, 60] on div "Manager contains Me Add filter Hide filters Clear all Add Custom Offer" at bounding box center [582, 71] width 1164 height 30
click at [942, 55] on div "sma Tasks Offers Orders Promo codes Wallet Designs Users All My offers IQ Buy n…" at bounding box center [582, 273] width 1164 height 546
click at [915, 67] on div "Manager contains Me Add filter Hide filters Clear all Add Custom Offer" at bounding box center [582, 71] width 1164 height 30
click at [1064, 26] on nav "sma Tasks Offers Orders Promo codes Wallet Designs Users" at bounding box center [582, 17] width 1164 height 34
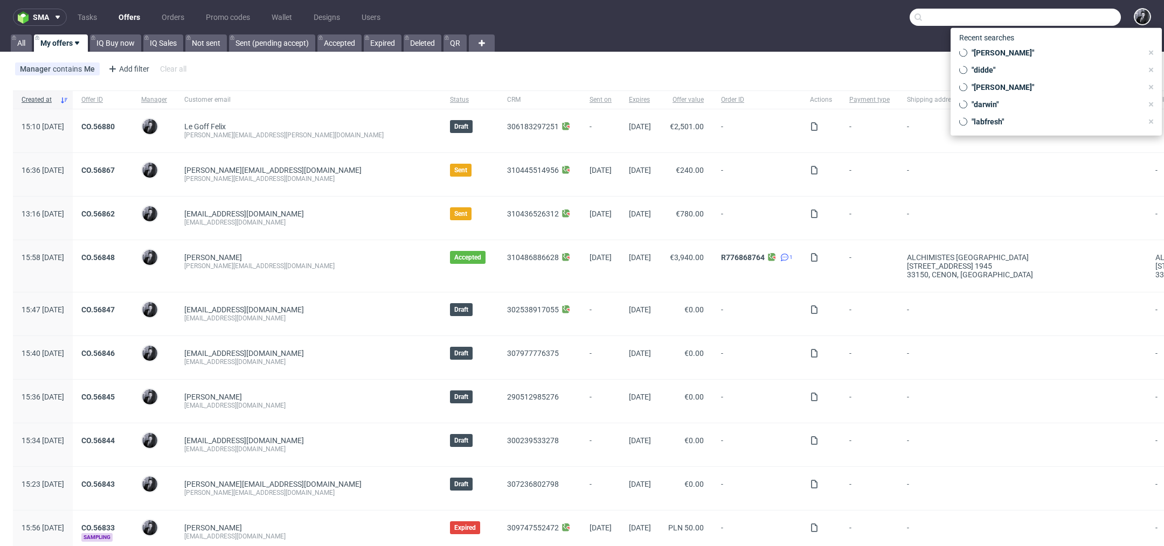
click at [1062, 16] on input "text" at bounding box center [1014, 17] width 211 height 17
type input "◊"
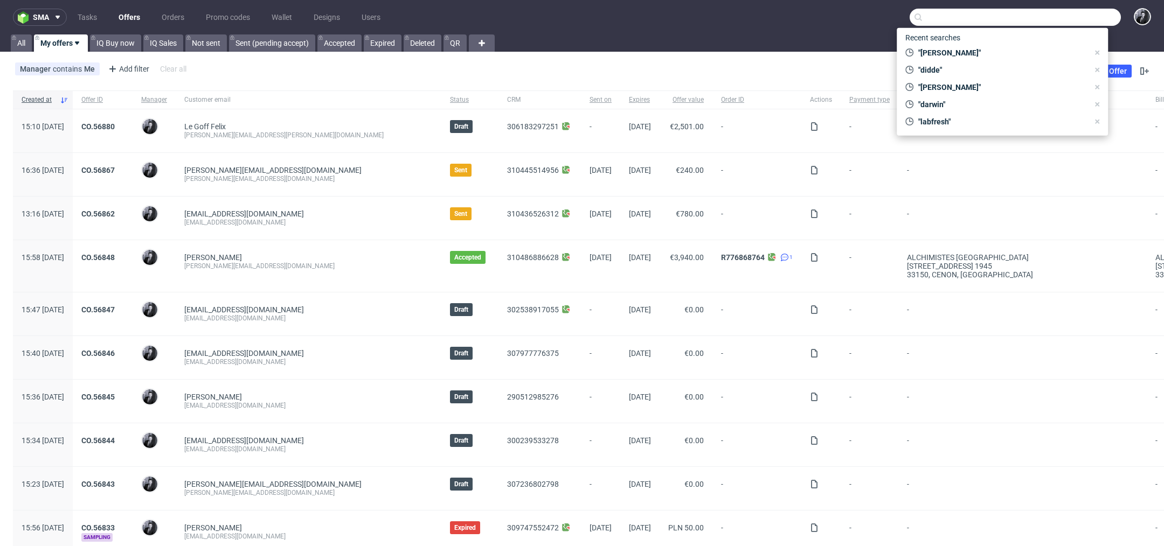
paste input "R250054522"
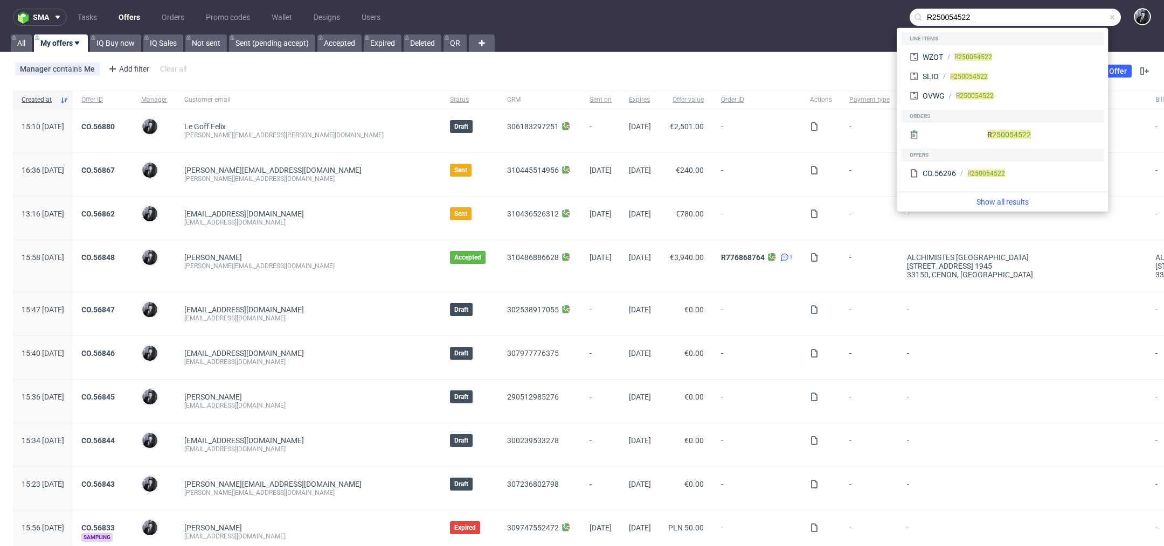
type input "R250054522"
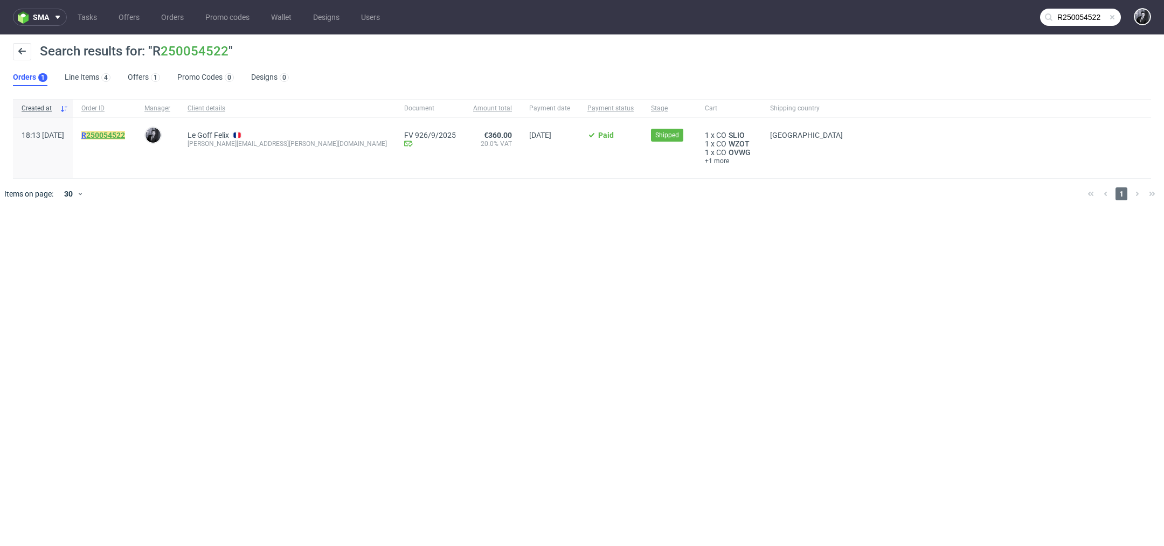
click at [125, 133] on link "250054522" at bounding box center [105, 135] width 39 height 9
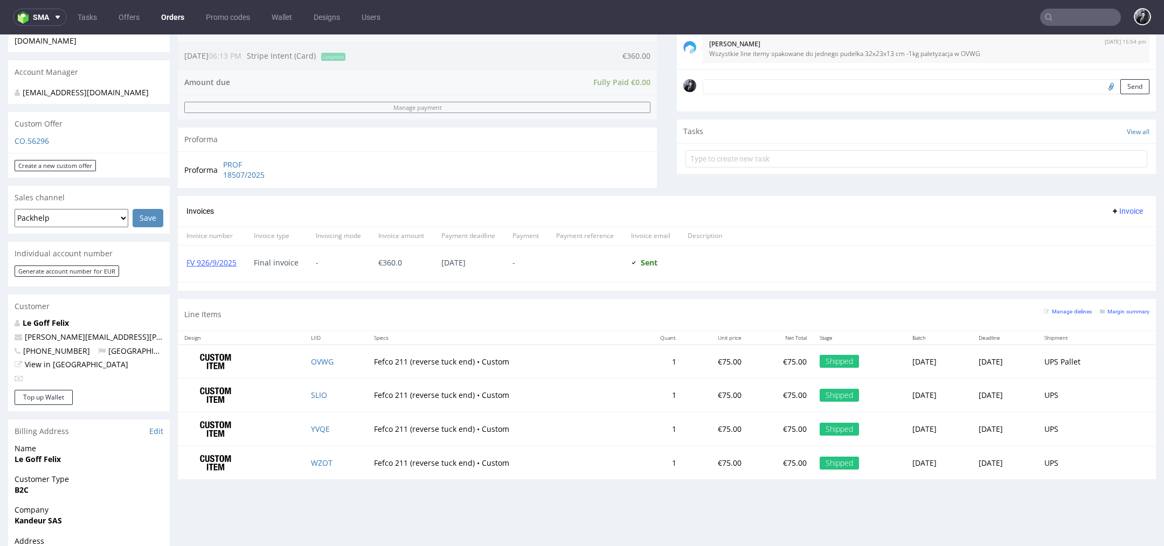
scroll to position [308, 0]
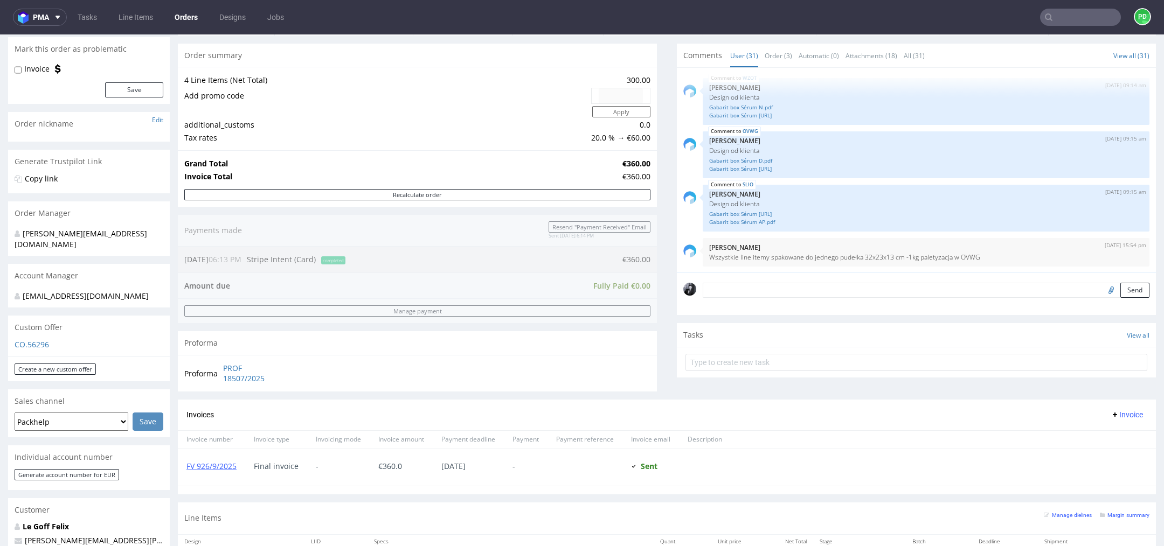
scroll to position [115, 0]
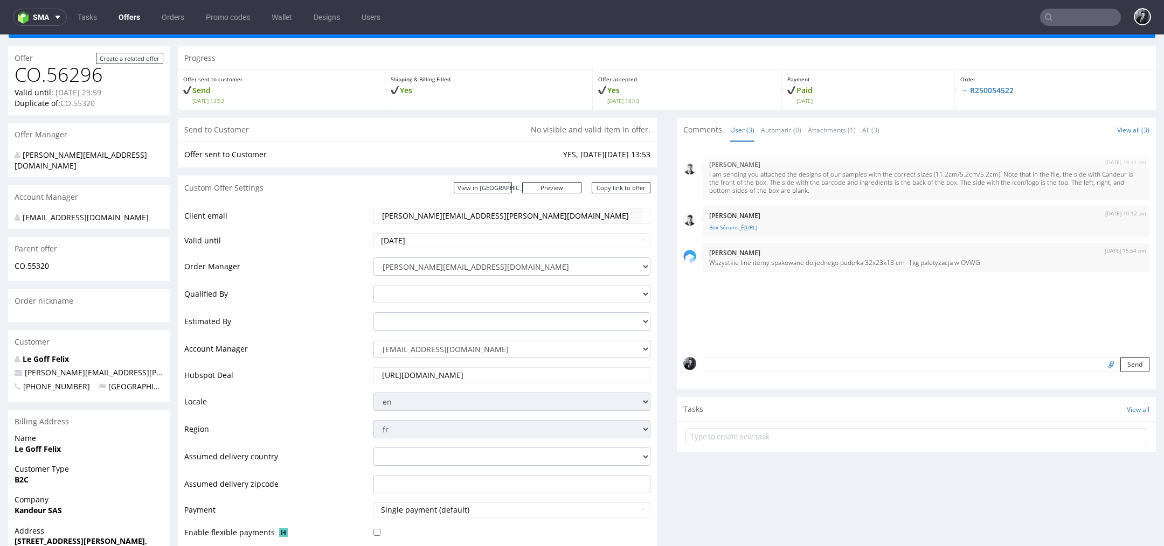
scroll to position [81, 0]
click at [38, 261] on link "CO.55320" at bounding box center [32, 266] width 34 height 10
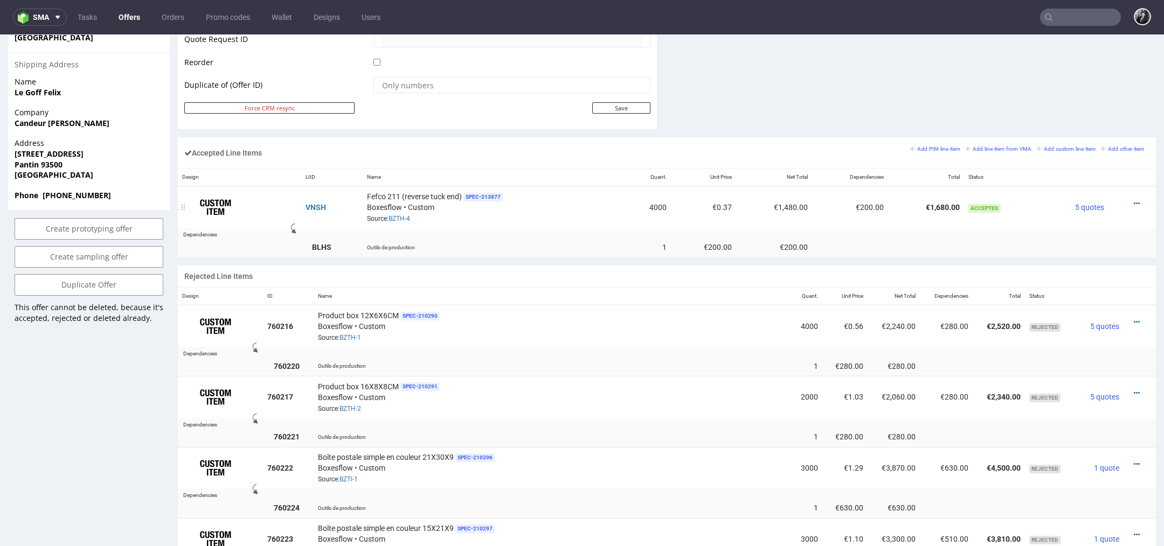
scroll to position [567, 0]
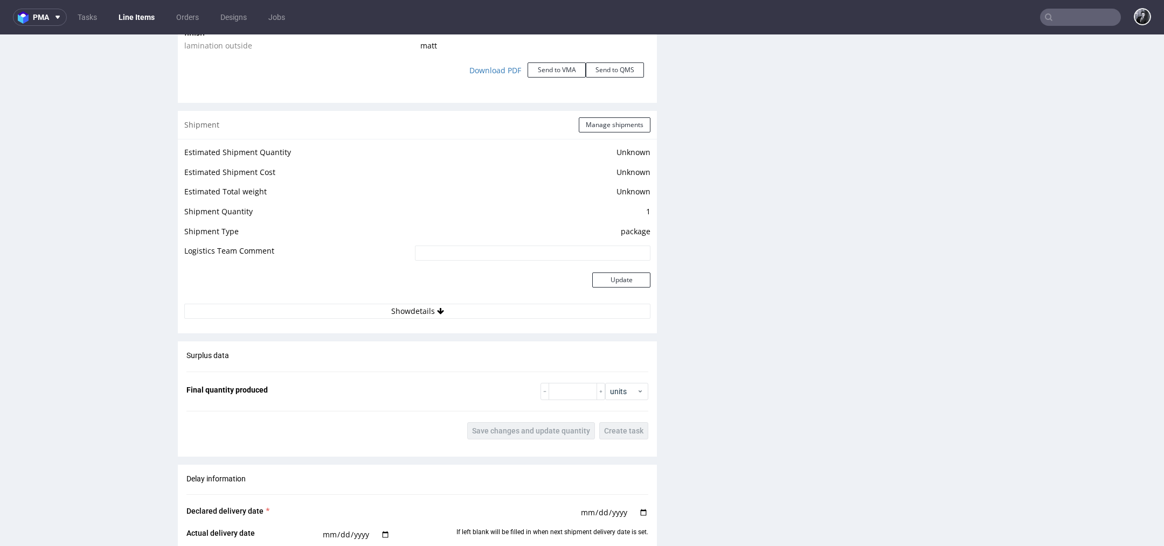
scroll to position [1298, 0]
